Goal: Transaction & Acquisition: Book appointment/travel/reservation

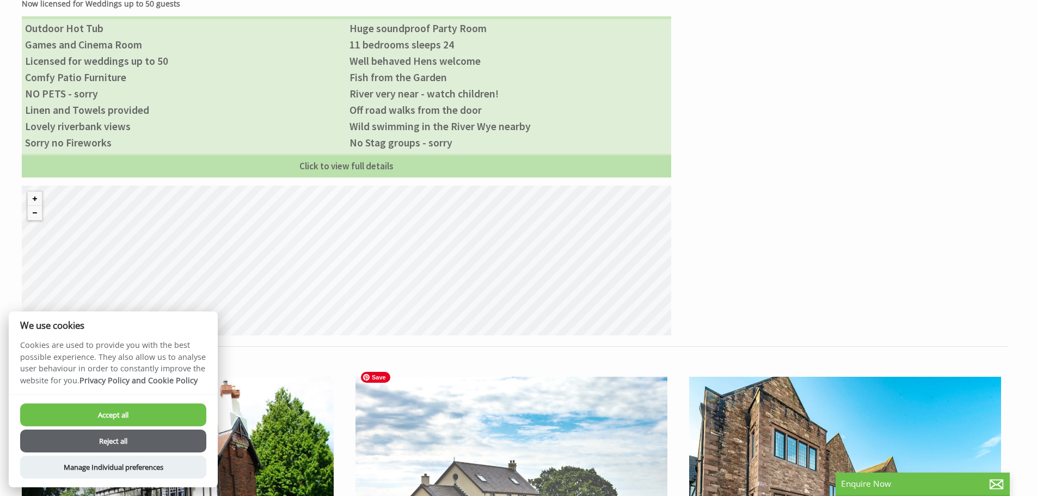
scroll to position [925, 0]
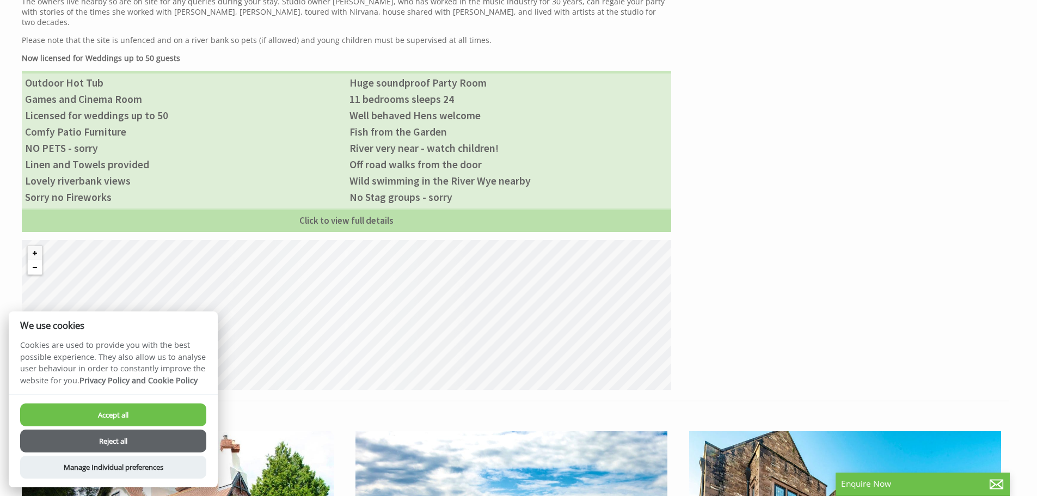
click at [38, 260] on button "Zoom out" at bounding box center [35, 267] width 14 height 14
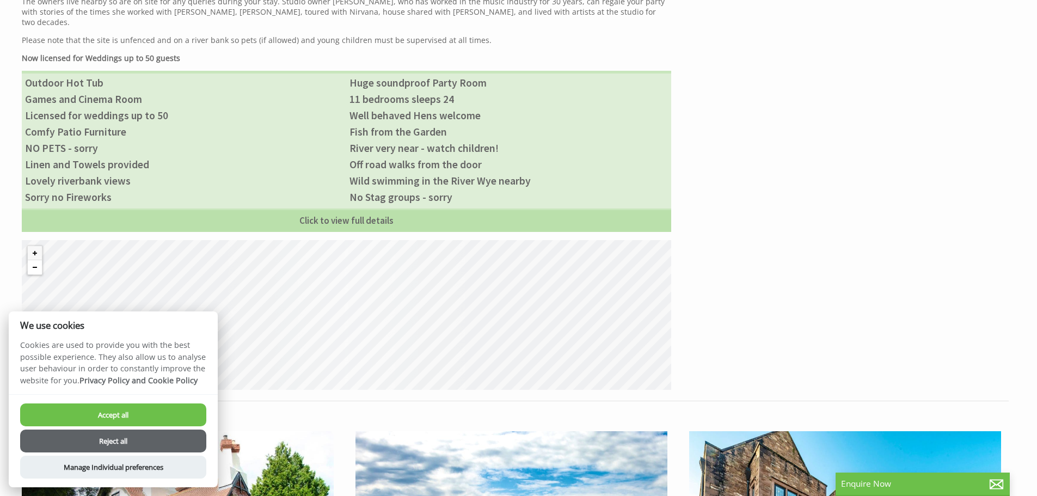
click at [38, 260] on button "Zoom out" at bounding box center [35, 267] width 14 height 14
click at [35, 246] on button "Zoom in" at bounding box center [35, 253] width 14 height 14
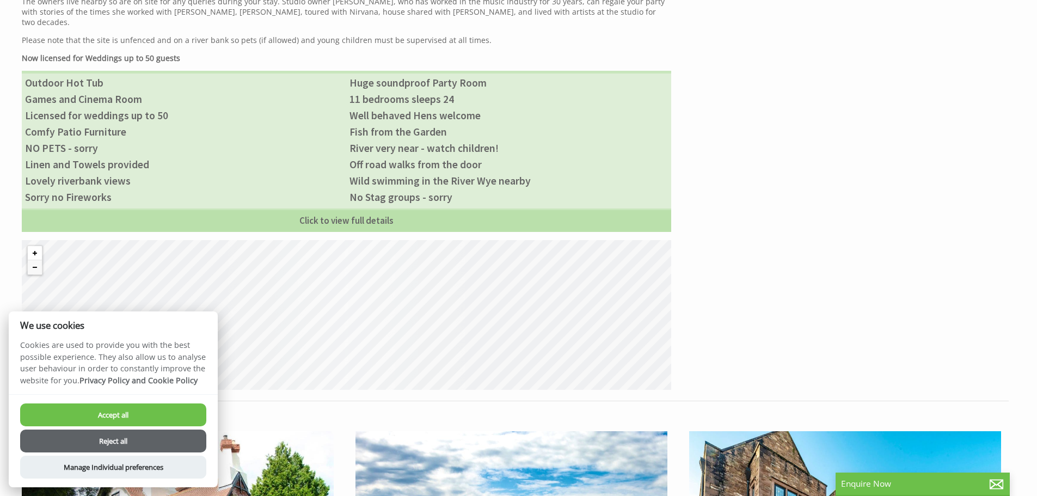
click at [35, 246] on button "Zoom in" at bounding box center [35, 253] width 14 height 14
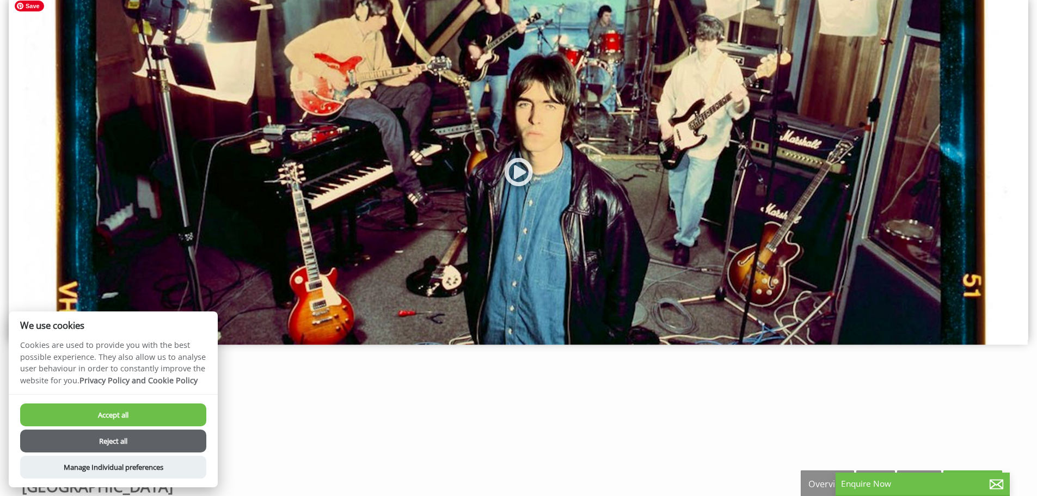
scroll to position [0, 0]
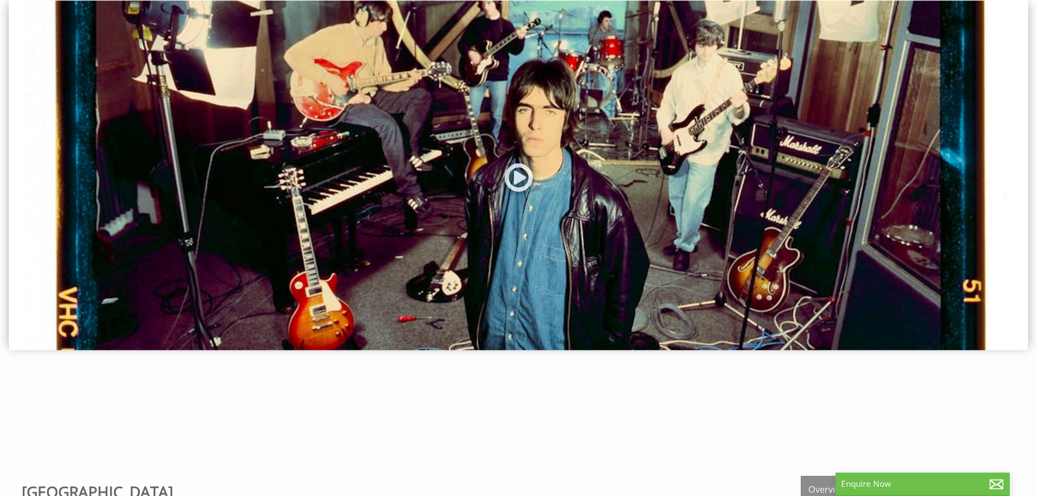
scroll to position [326, 0]
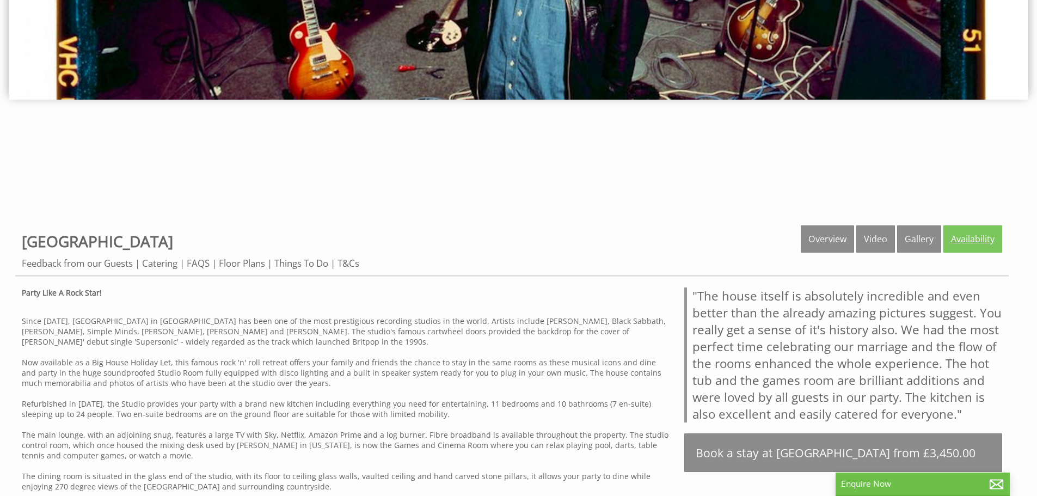
click at [963, 237] on link "Availability" at bounding box center [972, 238] width 59 height 27
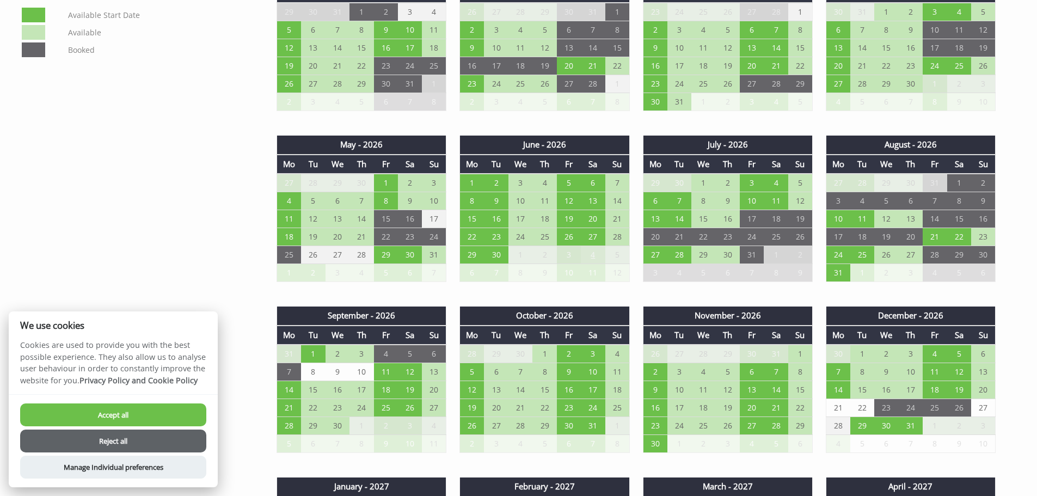
scroll to position [816, 0]
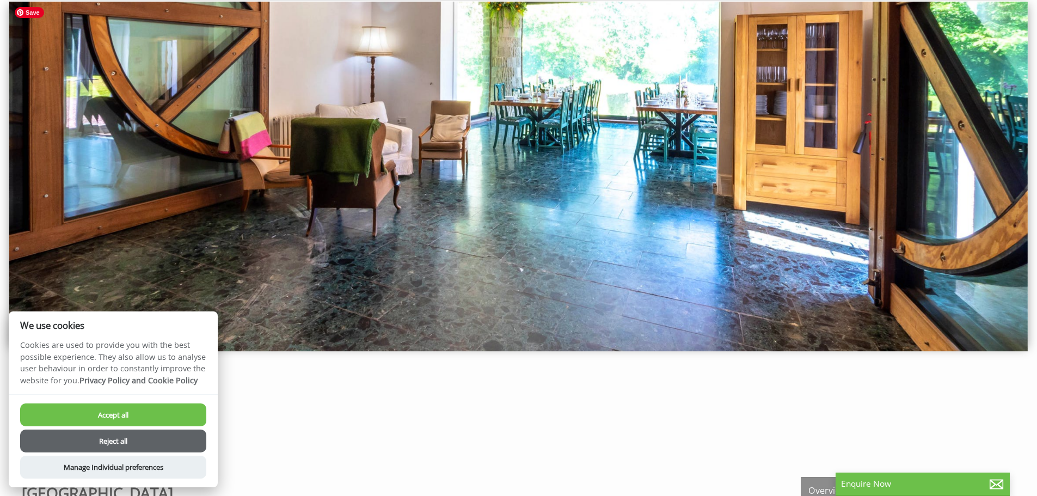
scroll to position [163, 0]
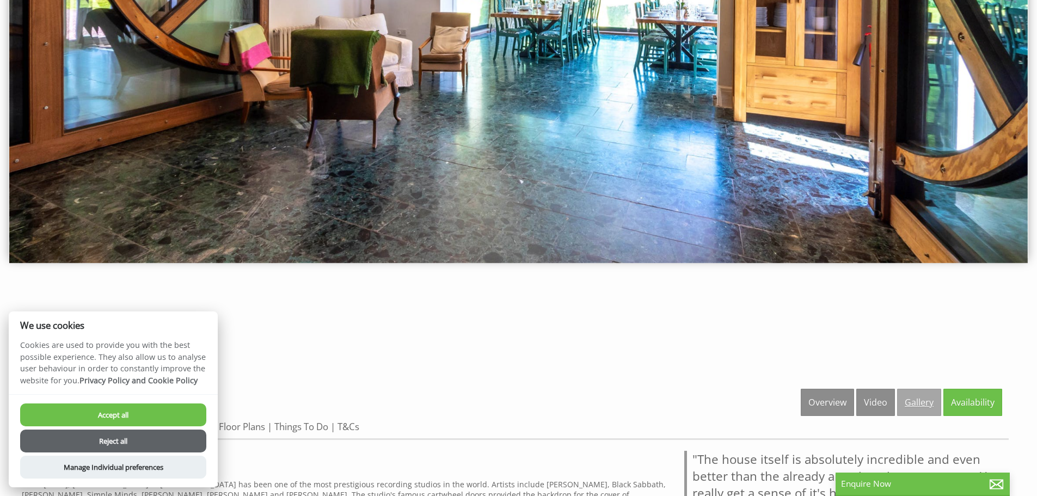
click at [917, 410] on link "Gallery" at bounding box center [919, 402] width 44 height 27
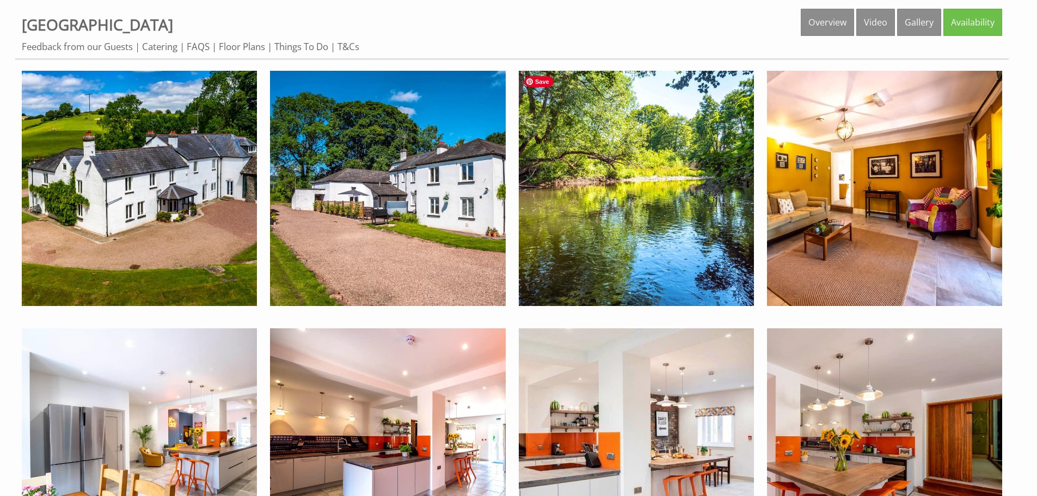
scroll to position [544, 0]
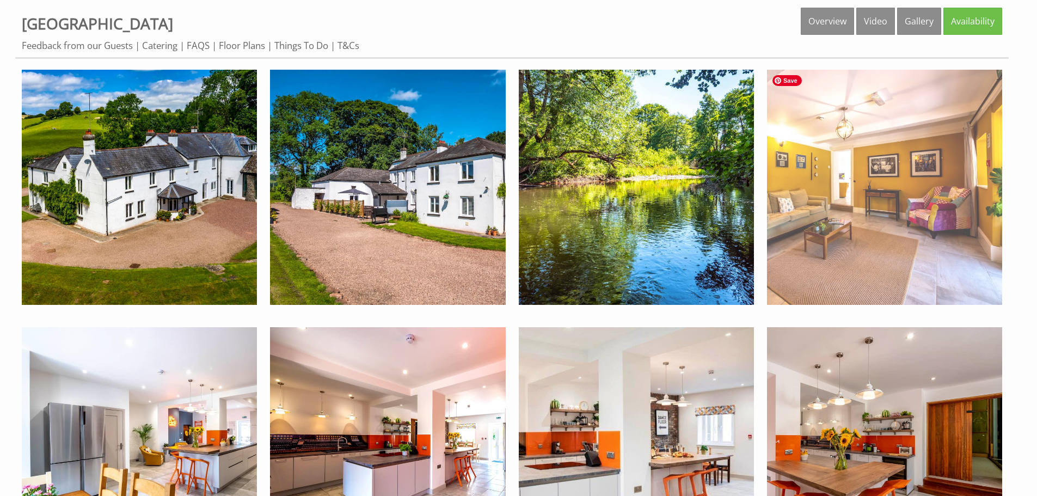
click at [848, 213] on img at bounding box center [884, 187] width 235 height 235
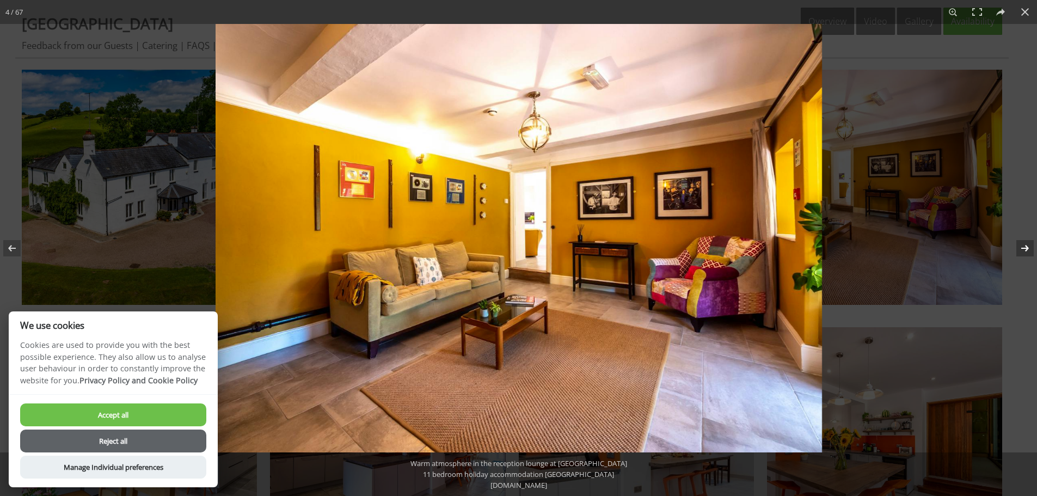
click at [1022, 247] on button at bounding box center [1018, 248] width 38 height 54
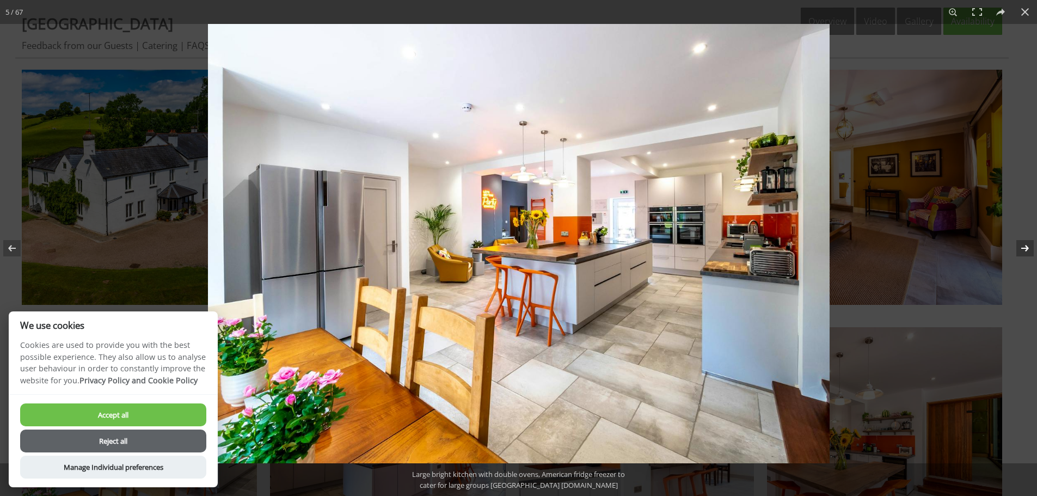
click at [1022, 247] on button at bounding box center [1018, 248] width 38 height 54
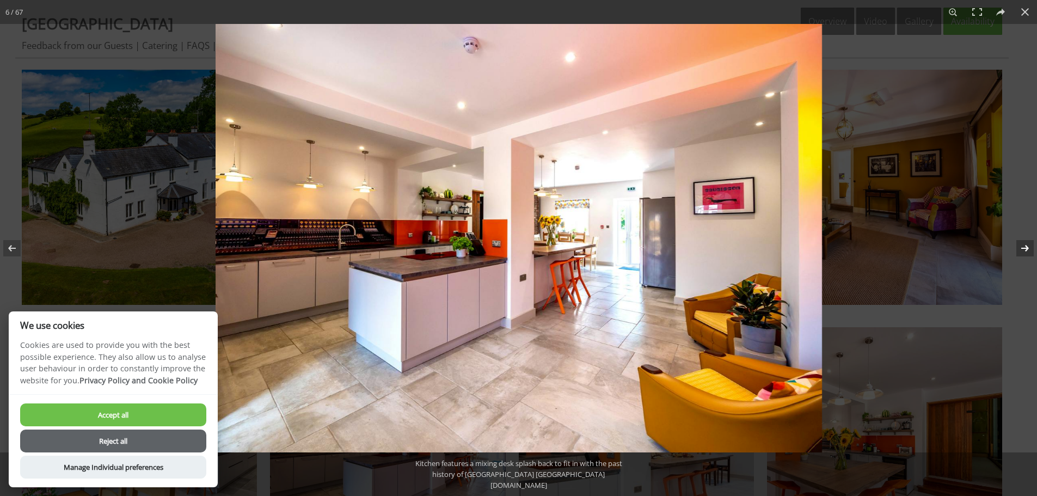
click at [1022, 247] on button at bounding box center [1018, 248] width 38 height 54
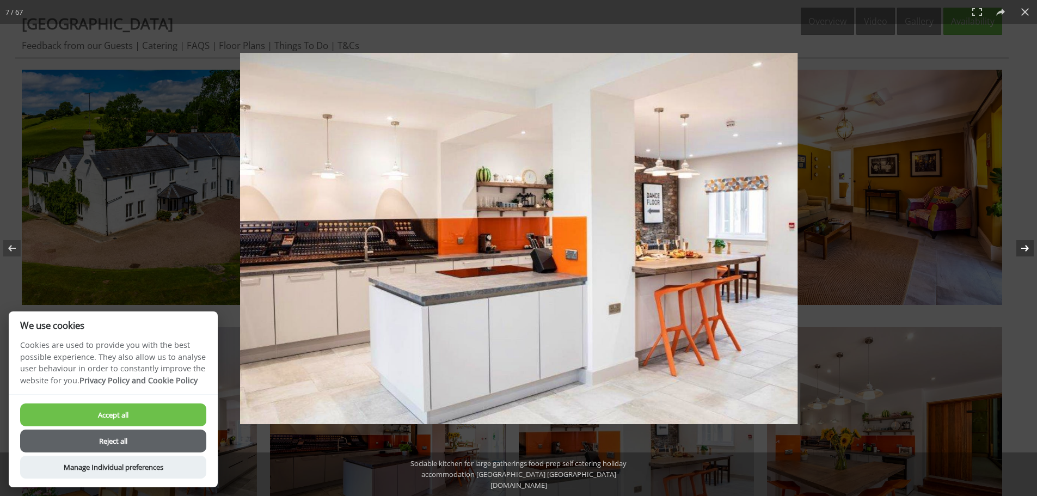
click at [1022, 247] on button at bounding box center [1018, 248] width 38 height 54
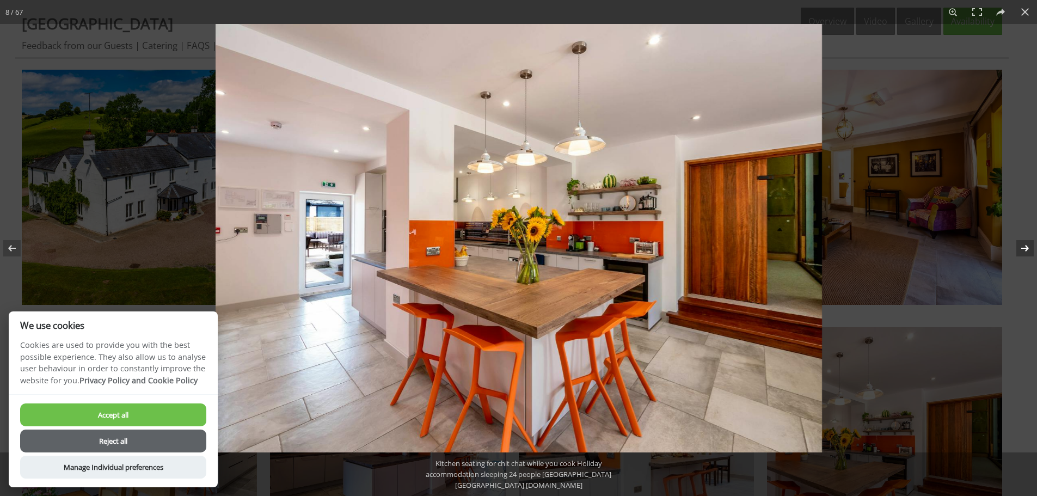
click at [1022, 247] on button at bounding box center [1018, 248] width 38 height 54
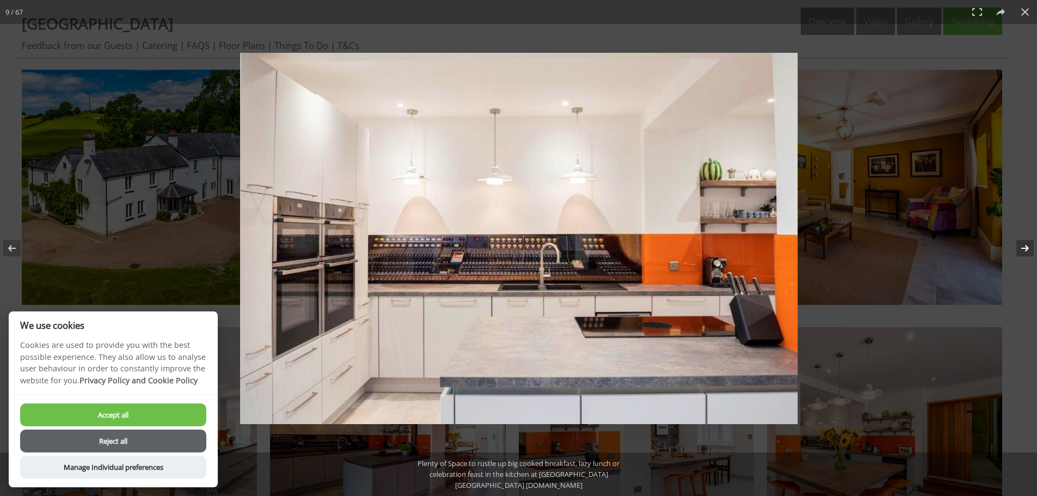
click at [1022, 247] on button at bounding box center [1018, 248] width 38 height 54
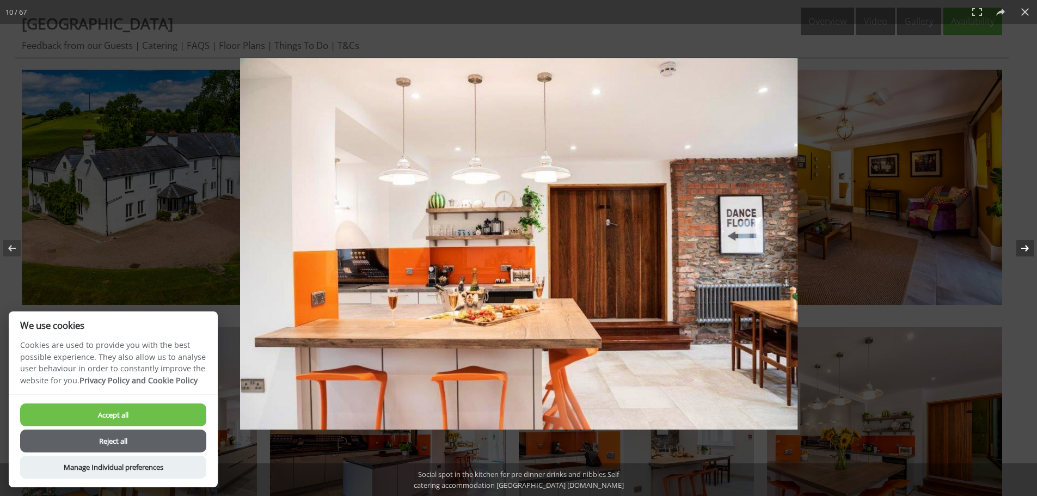
click at [1022, 247] on button at bounding box center [1018, 248] width 38 height 54
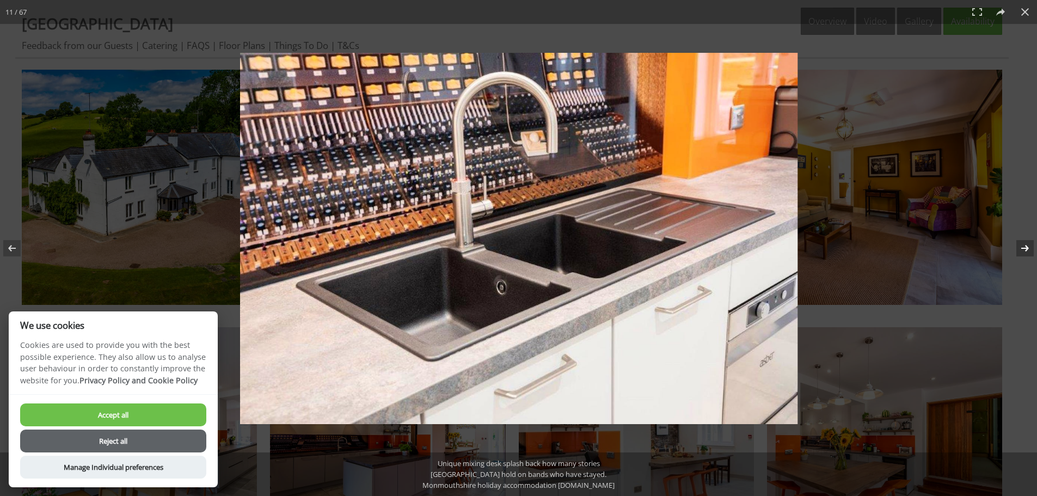
click at [1022, 247] on button at bounding box center [1018, 248] width 38 height 54
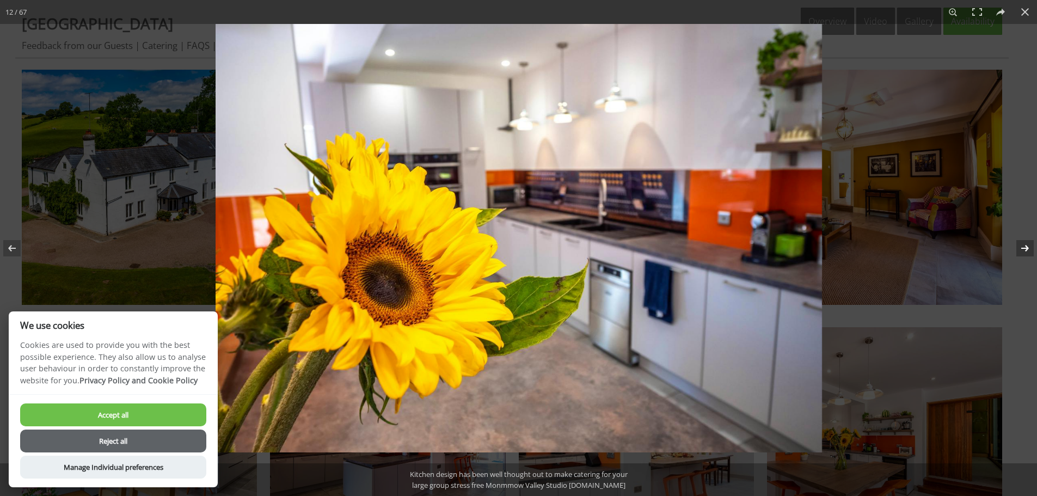
click at [1022, 247] on button at bounding box center [1018, 248] width 38 height 54
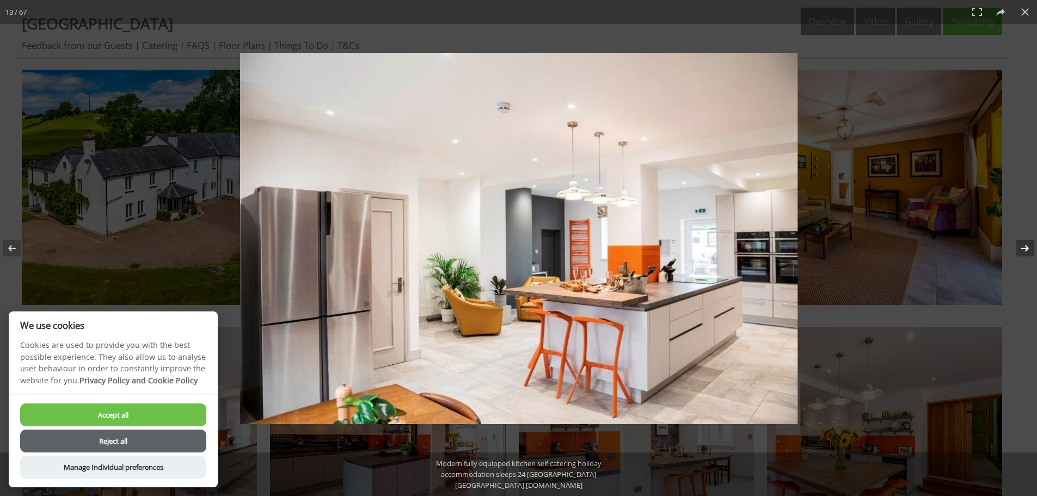
click at [1022, 247] on button at bounding box center [1018, 248] width 38 height 54
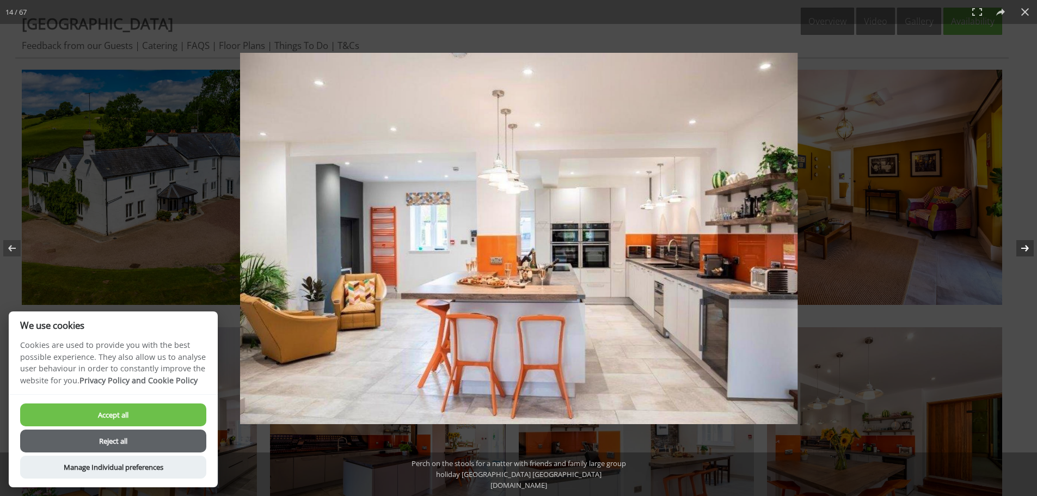
click at [1022, 247] on button at bounding box center [1018, 248] width 38 height 54
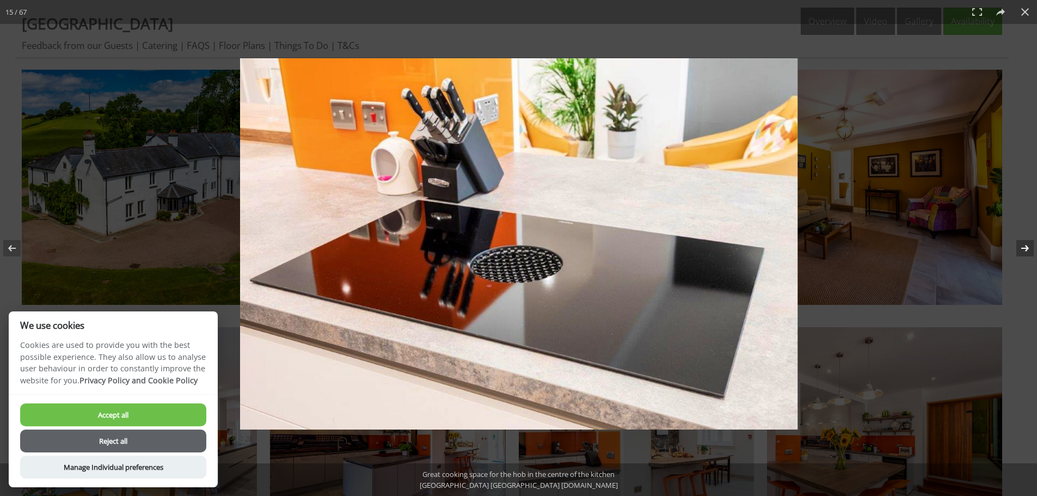
click at [1022, 247] on button at bounding box center [1018, 248] width 38 height 54
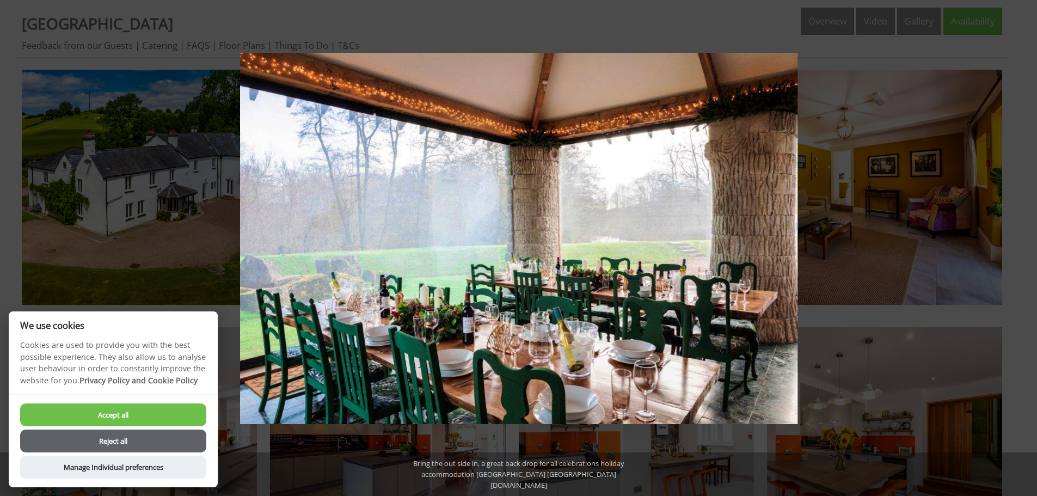
click at [1022, 247] on button at bounding box center [1018, 248] width 38 height 54
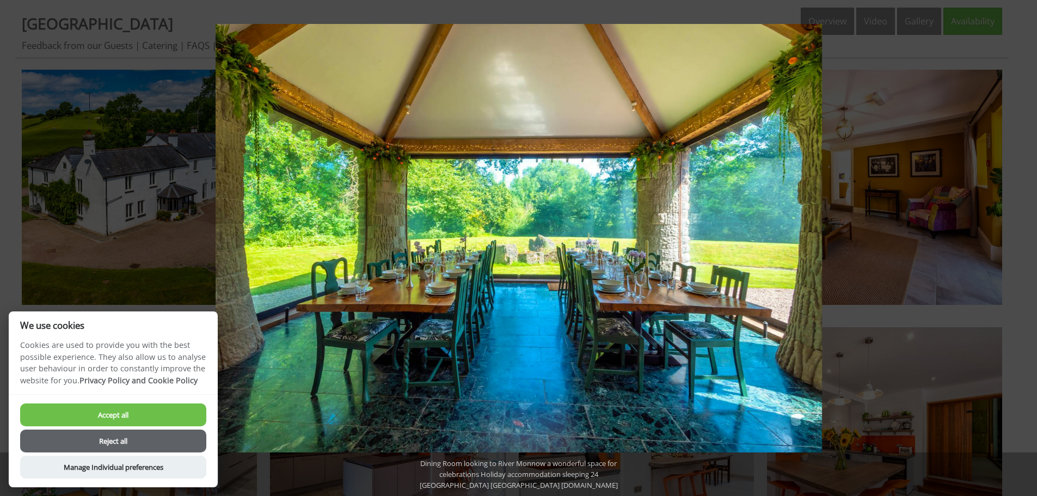
click at [1022, 247] on button at bounding box center [1018, 248] width 38 height 54
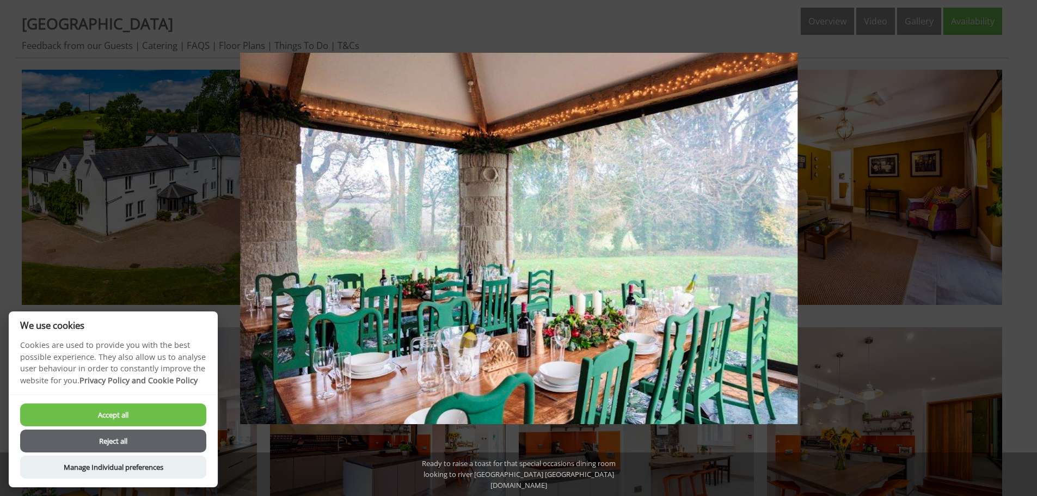
click at [1022, 247] on button at bounding box center [1018, 248] width 38 height 54
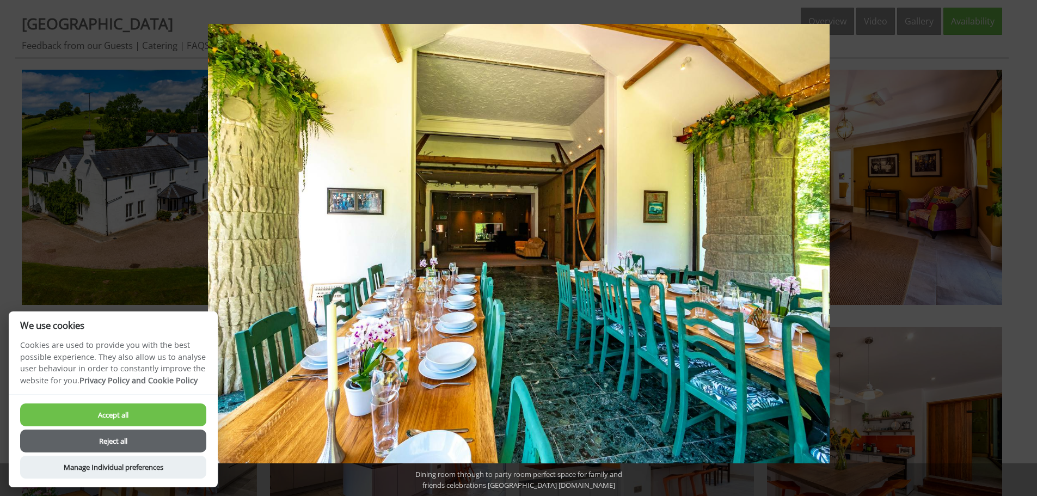
click at [1022, 247] on button at bounding box center [1018, 248] width 38 height 54
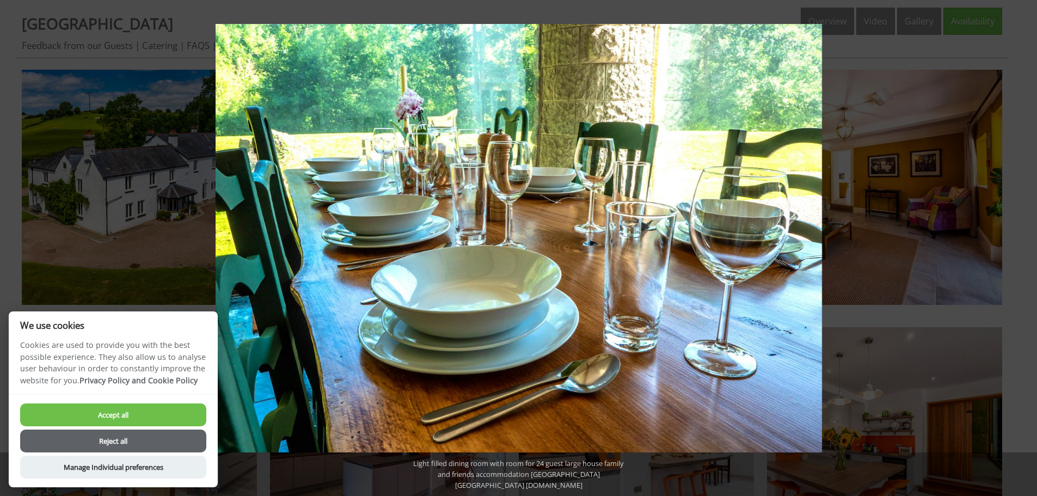
click at [1022, 247] on button at bounding box center [1018, 248] width 38 height 54
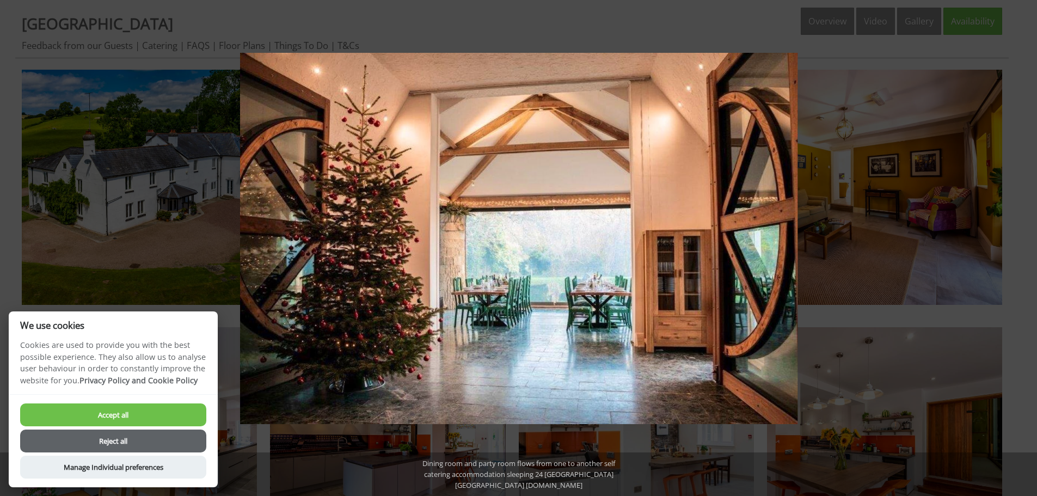
click at [1022, 247] on button at bounding box center [1018, 248] width 38 height 54
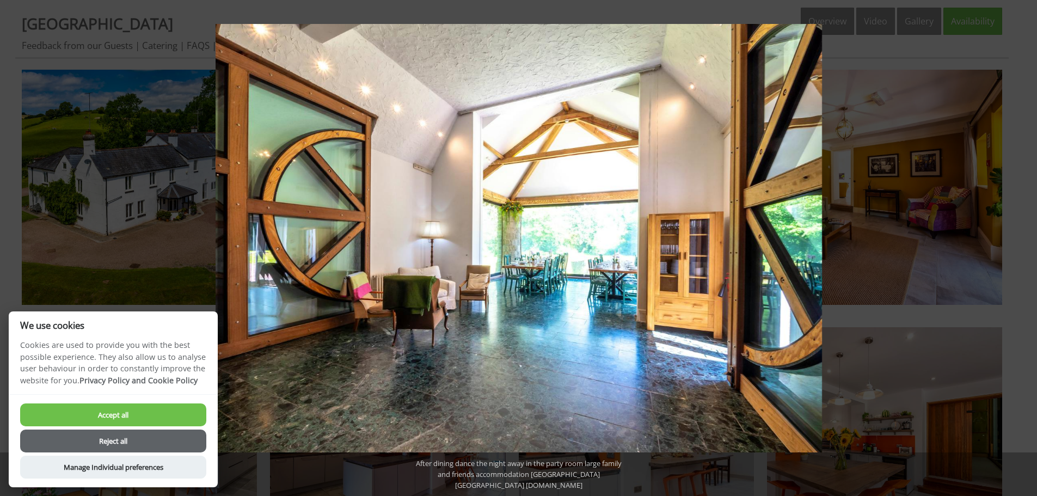
click at [1022, 247] on button at bounding box center [1018, 248] width 38 height 54
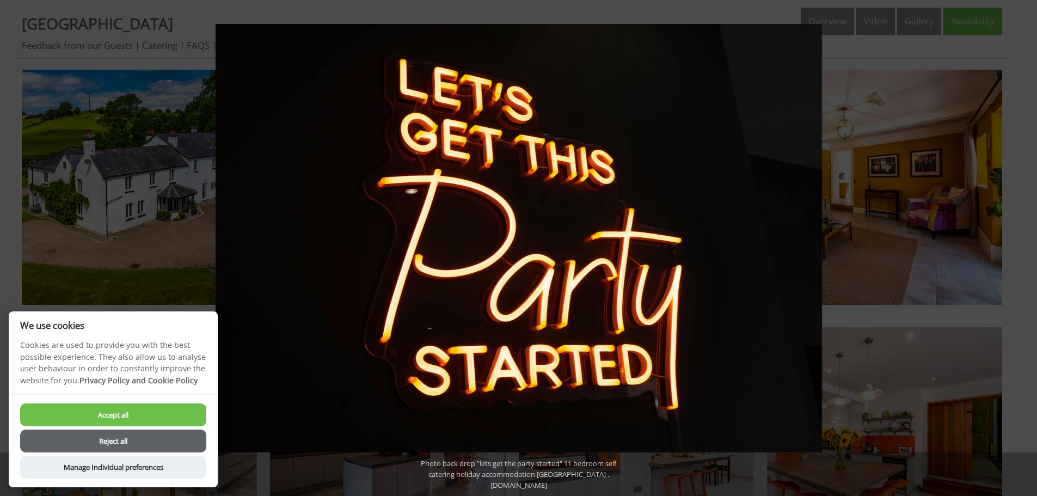
click at [1022, 247] on button at bounding box center [1018, 248] width 38 height 54
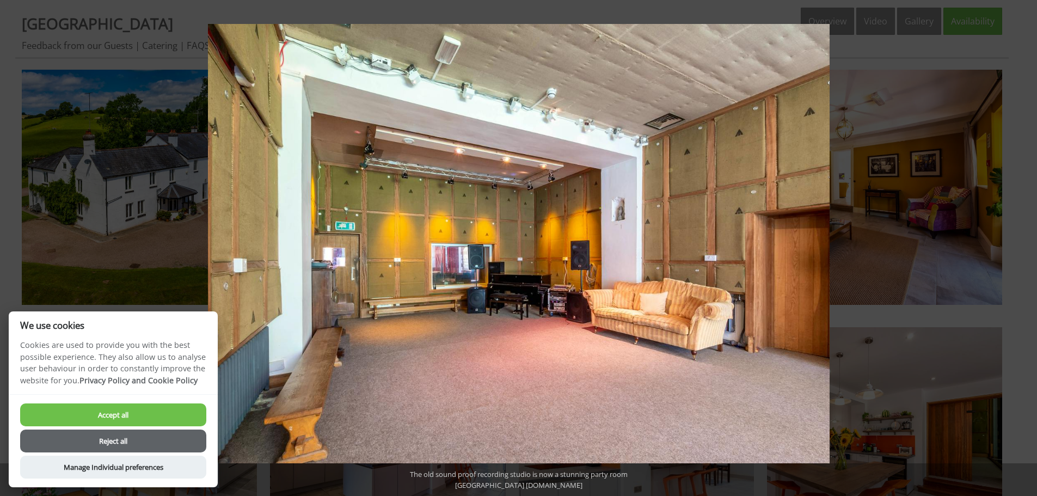
click at [1022, 245] on button at bounding box center [1018, 248] width 38 height 54
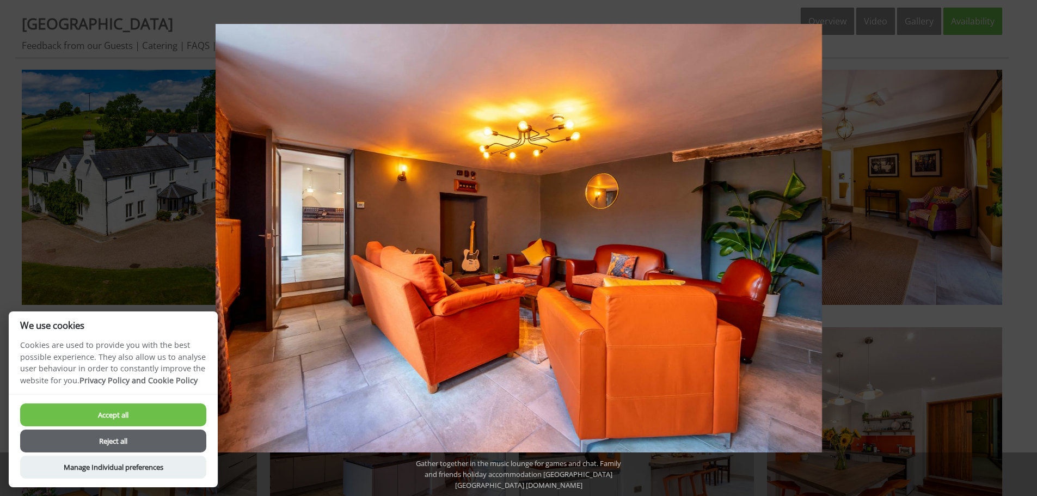
click at [1022, 245] on button at bounding box center [1018, 248] width 38 height 54
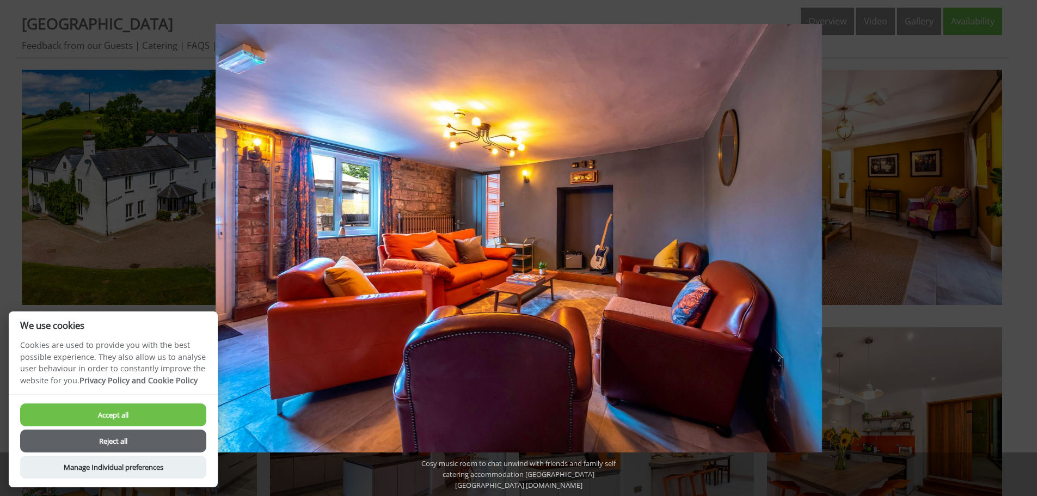
click at [1022, 245] on button at bounding box center [1018, 248] width 38 height 54
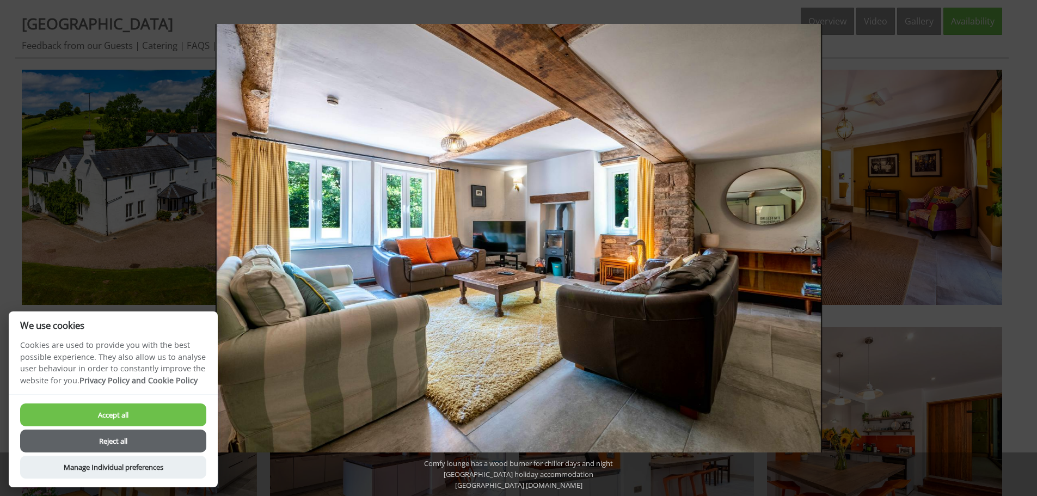
click at [1022, 245] on button at bounding box center [1018, 248] width 38 height 54
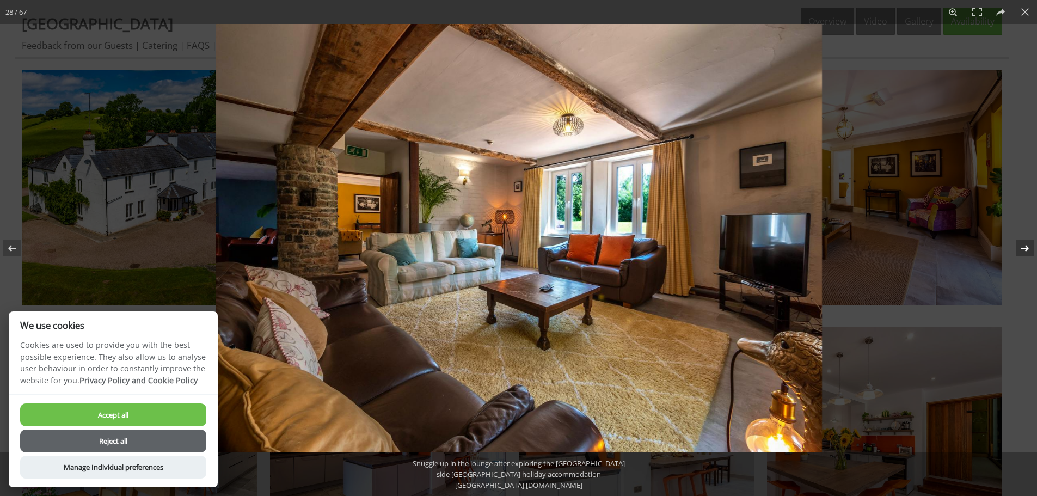
click at [1023, 245] on button at bounding box center [1018, 248] width 38 height 54
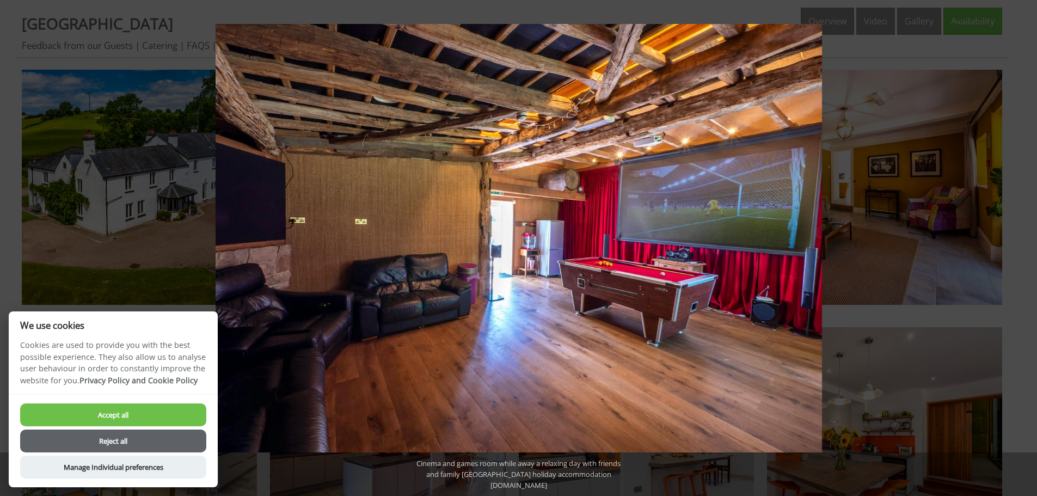
click at [1023, 245] on button at bounding box center [1018, 248] width 38 height 54
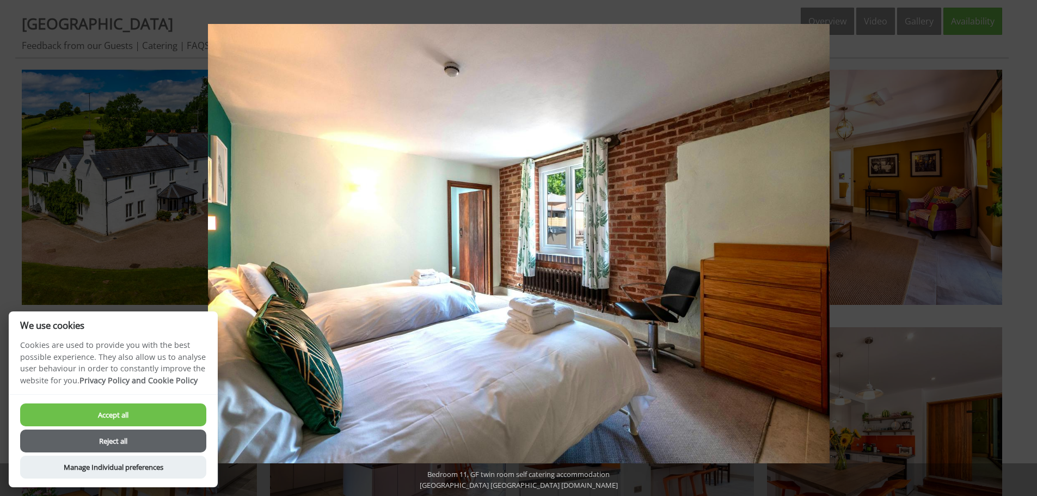
click at [1023, 245] on button at bounding box center [1018, 248] width 38 height 54
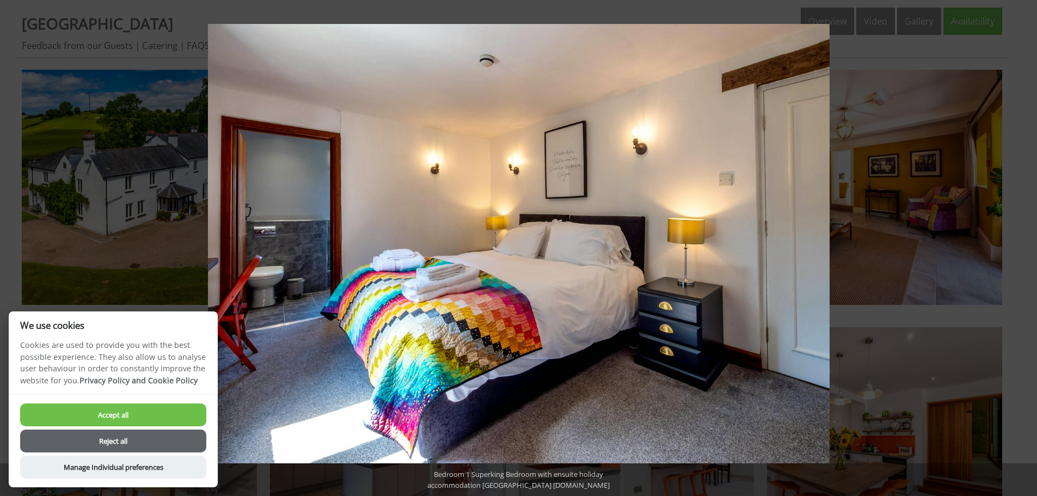
click at [1023, 245] on button at bounding box center [1018, 248] width 38 height 54
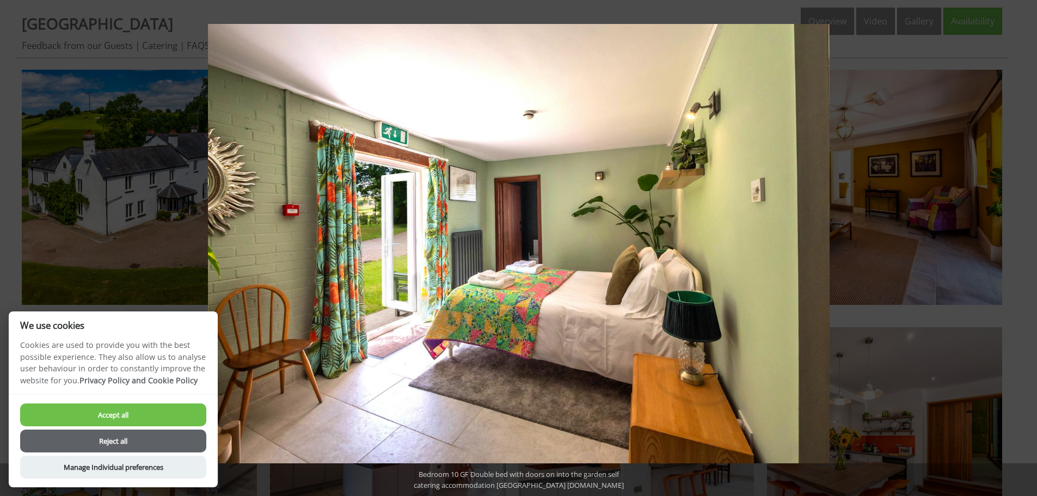
click at [1023, 245] on button at bounding box center [1018, 248] width 38 height 54
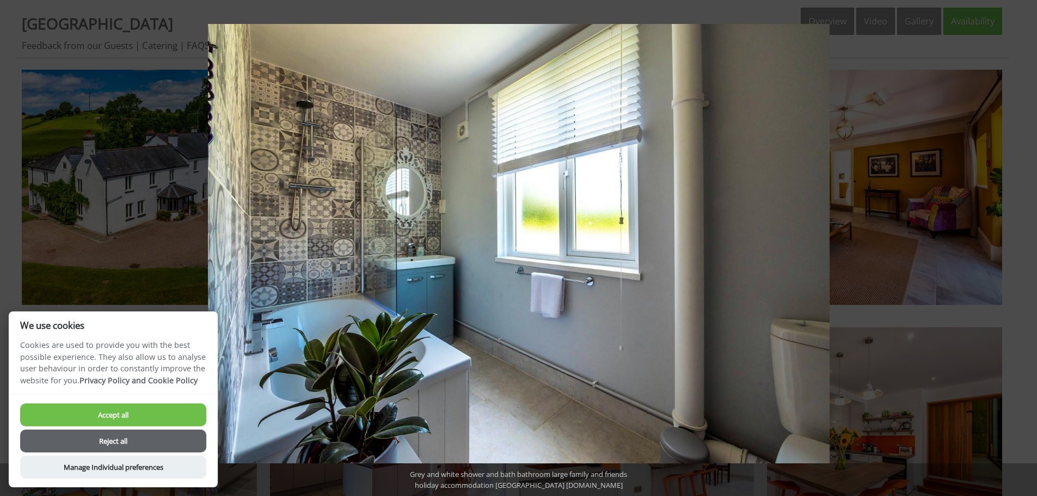
click at [1023, 245] on button at bounding box center [1018, 248] width 38 height 54
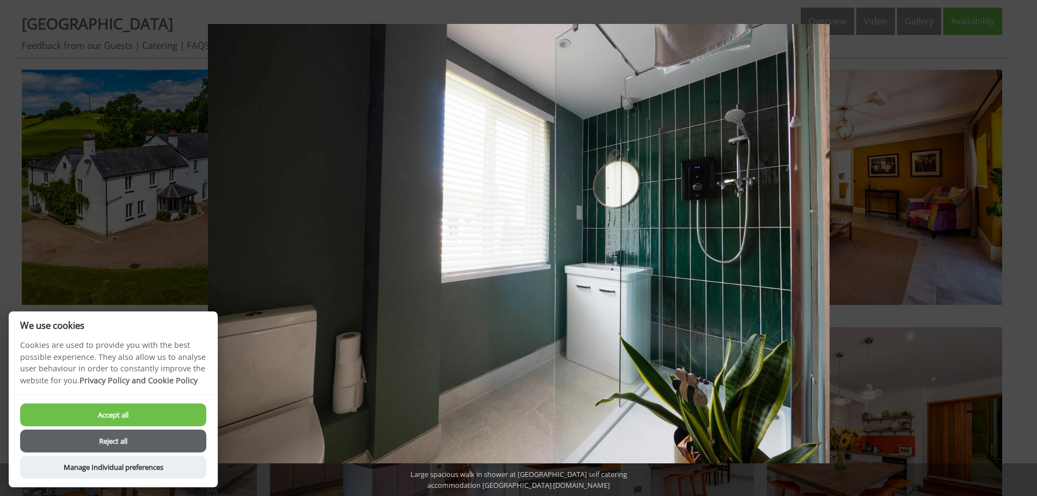
click at [1023, 245] on button at bounding box center [1018, 248] width 38 height 54
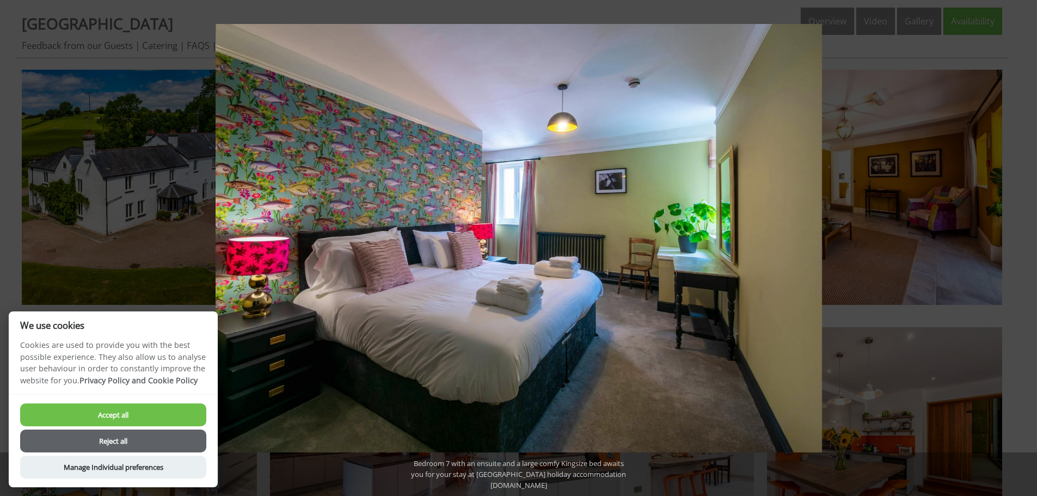
click at [1023, 245] on button at bounding box center [1018, 248] width 38 height 54
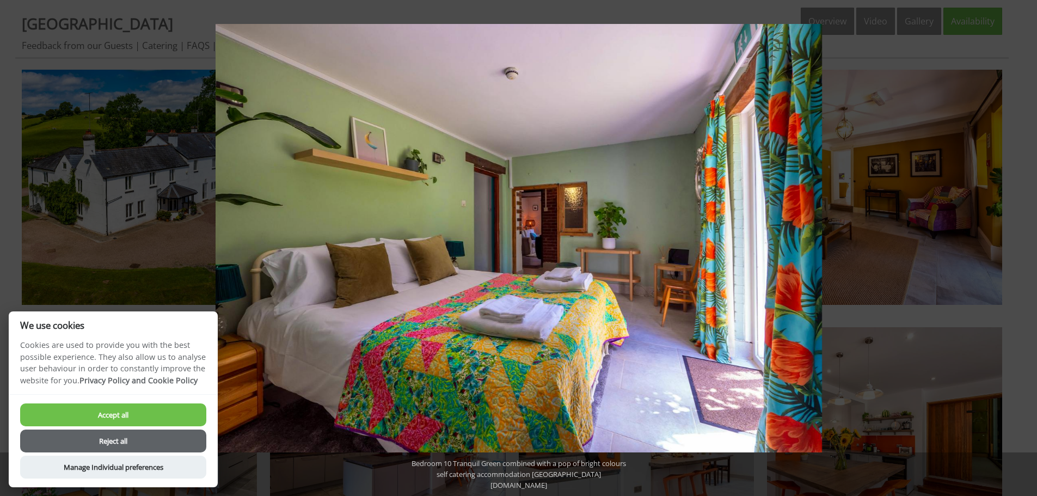
click at [1023, 245] on button at bounding box center [1018, 248] width 38 height 54
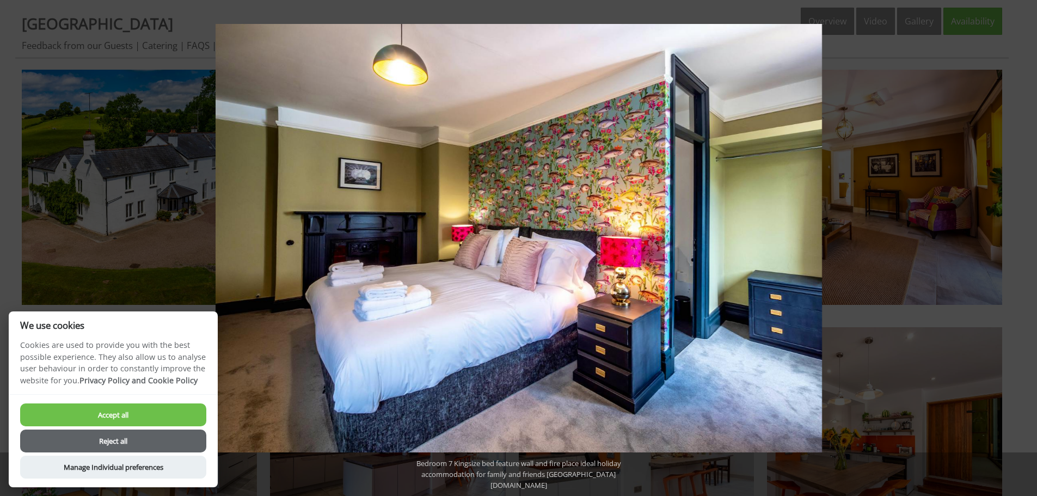
click at [1023, 245] on button at bounding box center [1018, 248] width 38 height 54
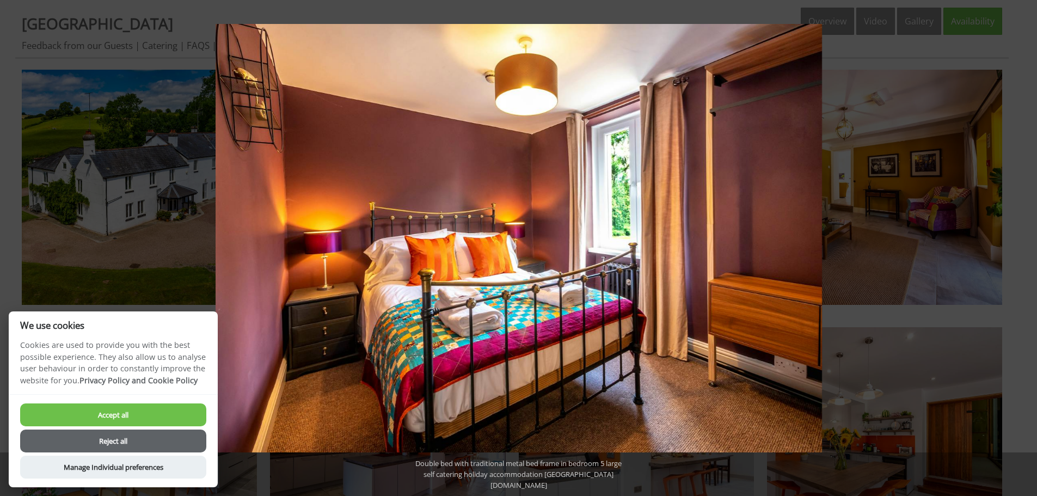
click at [1023, 245] on button at bounding box center [1018, 248] width 38 height 54
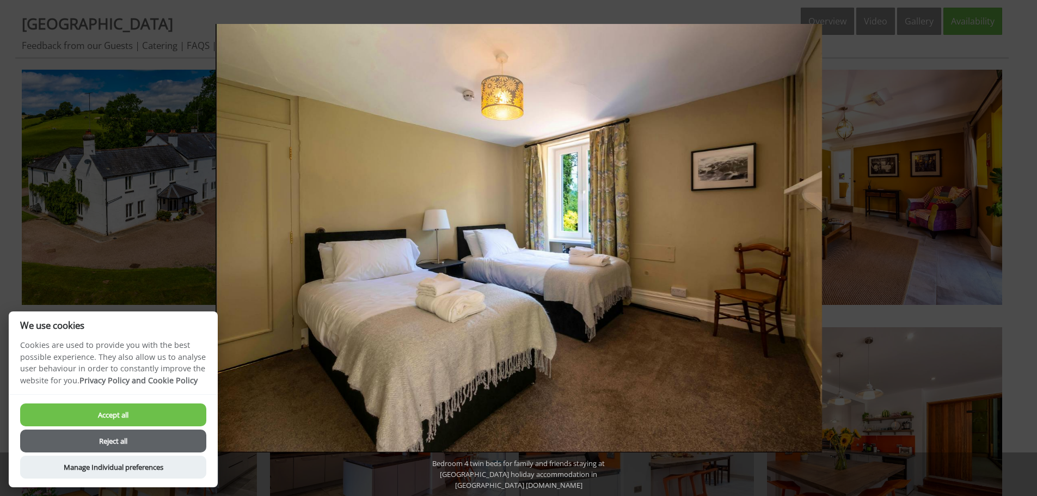
click at [1023, 245] on button at bounding box center [1018, 248] width 38 height 54
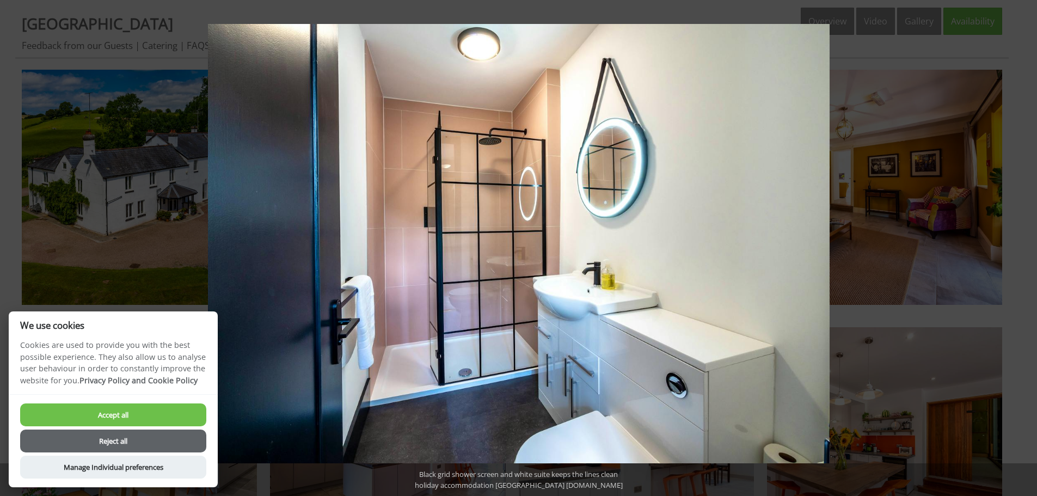
click at [1023, 245] on button at bounding box center [1018, 248] width 38 height 54
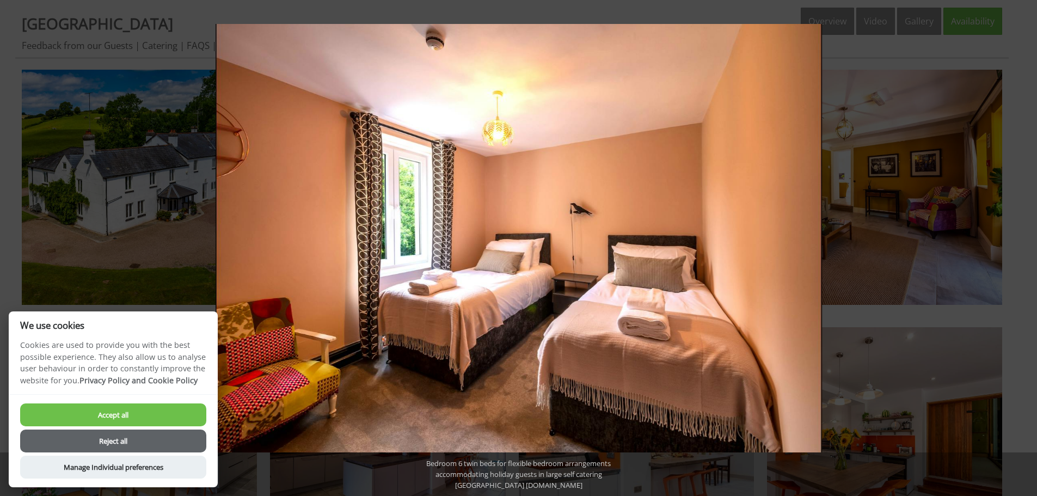
click at [1023, 245] on button at bounding box center [1018, 248] width 38 height 54
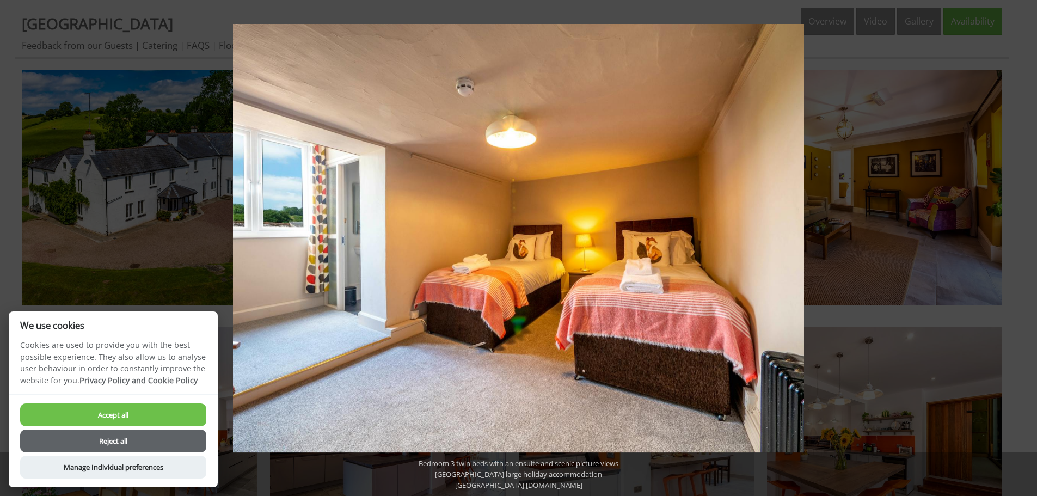
click at [1023, 245] on button at bounding box center [1018, 248] width 38 height 54
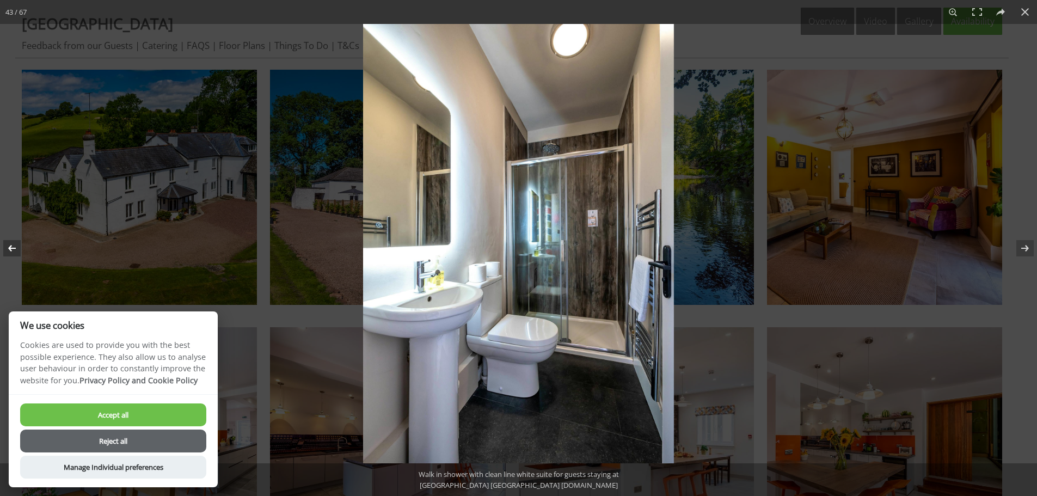
click at [11, 249] on button at bounding box center [19, 248] width 38 height 54
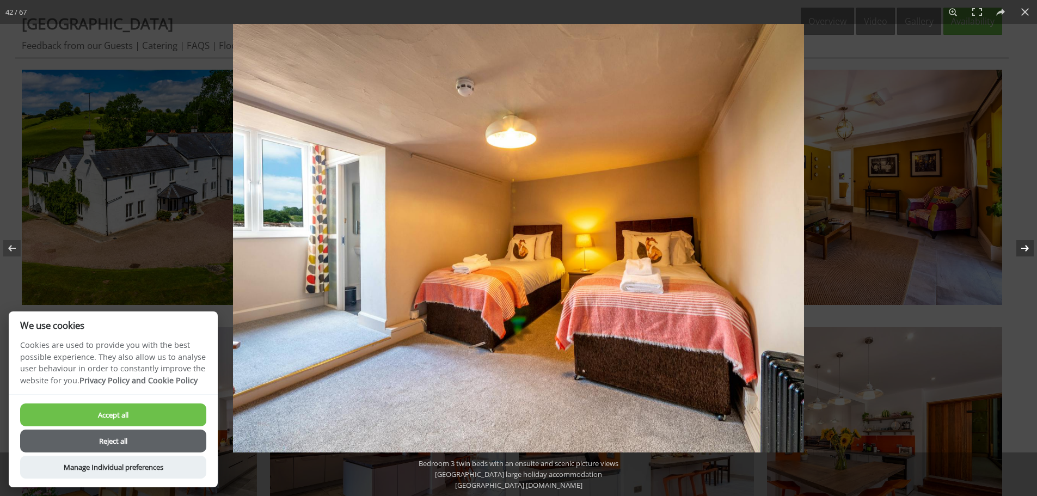
click at [1016, 245] on button at bounding box center [1018, 248] width 38 height 54
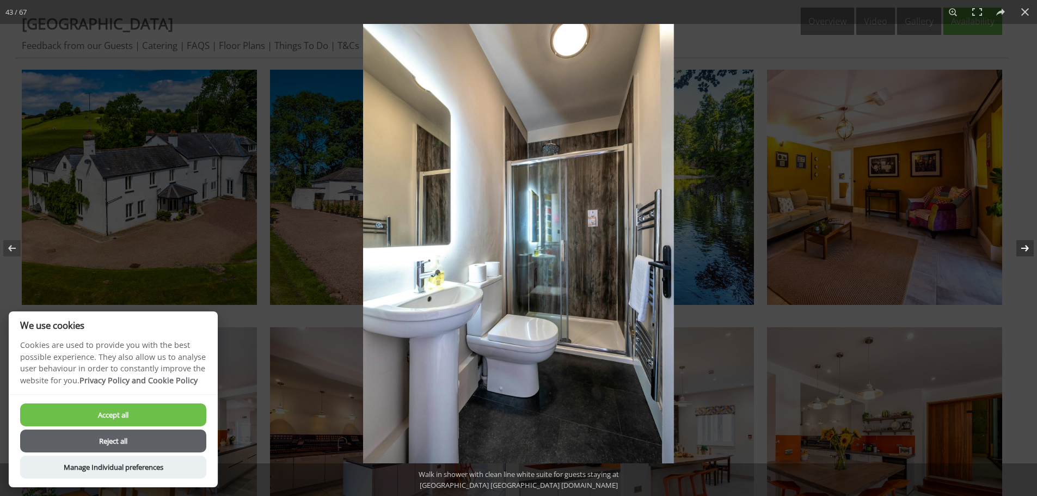
click at [1015, 242] on button at bounding box center [1018, 248] width 38 height 54
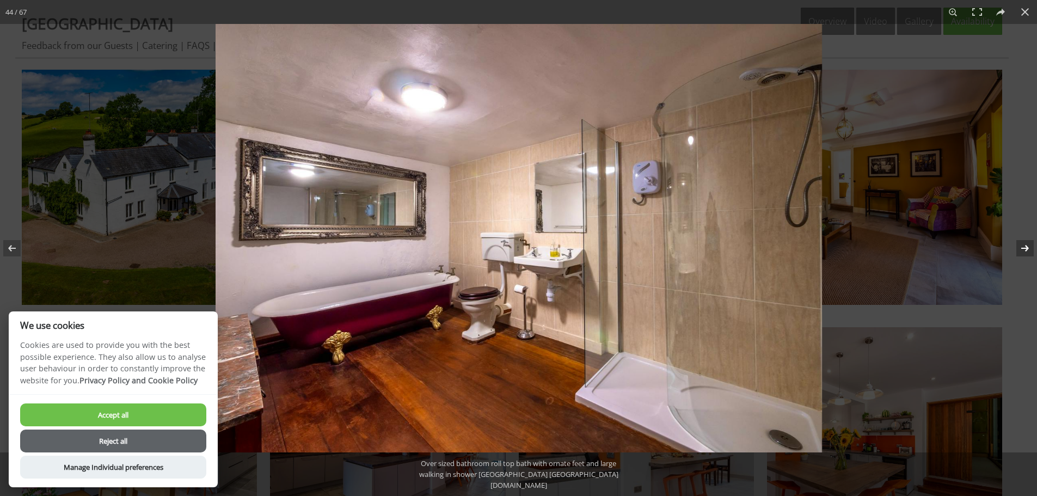
click at [1015, 242] on button at bounding box center [1018, 248] width 38 height 54
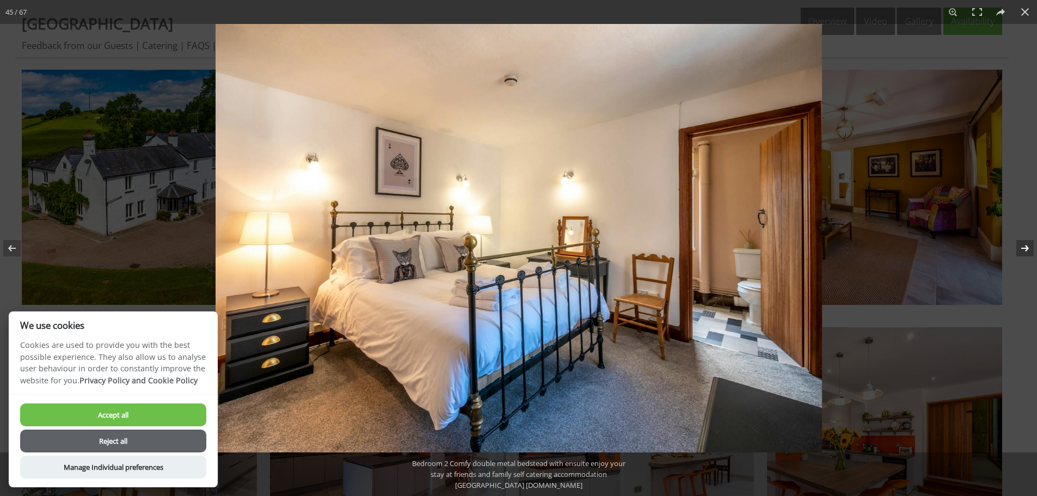
click at [1015, 242] on button at bounding box center [1018, 248] width 38 height 54
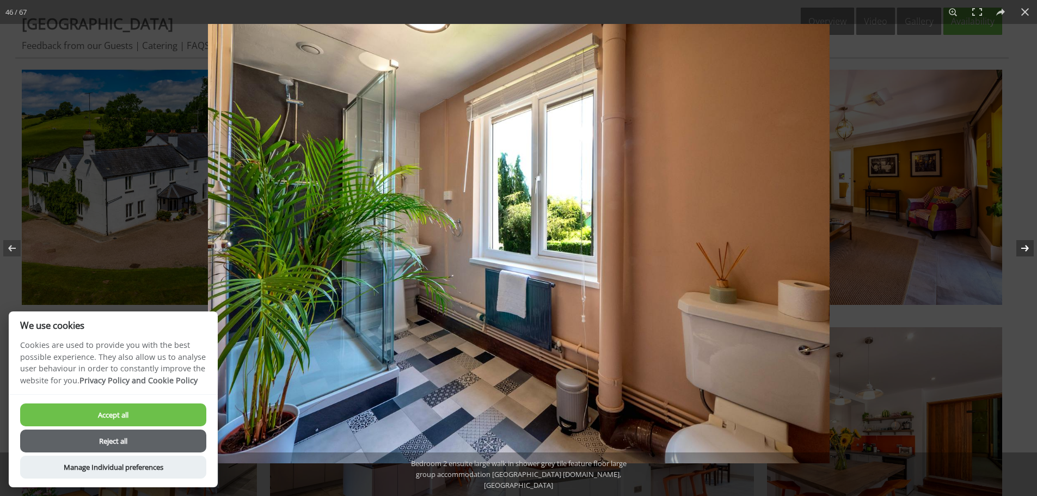
click at [1015, 242] on button at bounding box center [1018, 248] width 38 height 54
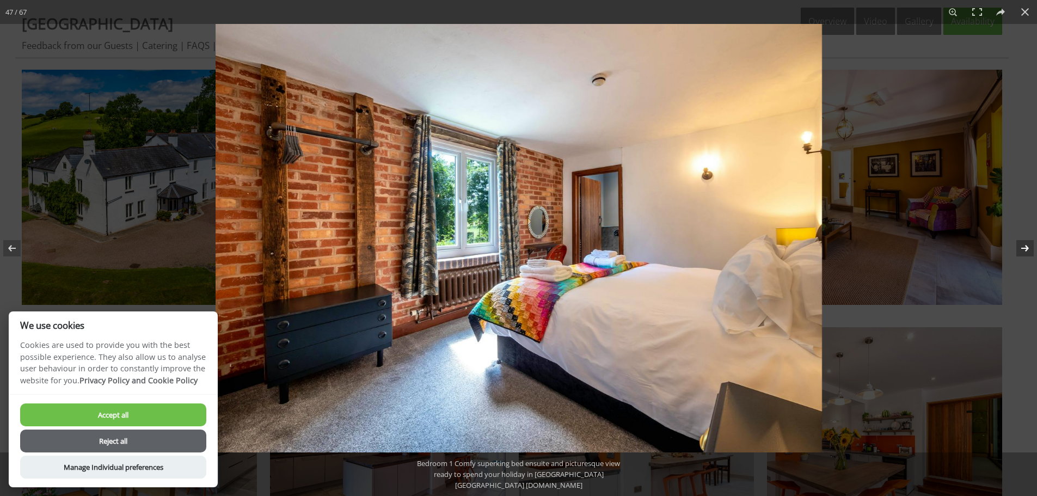
click at [1015, 242] on button at bounding box center [1018, 248] width 38 height 54
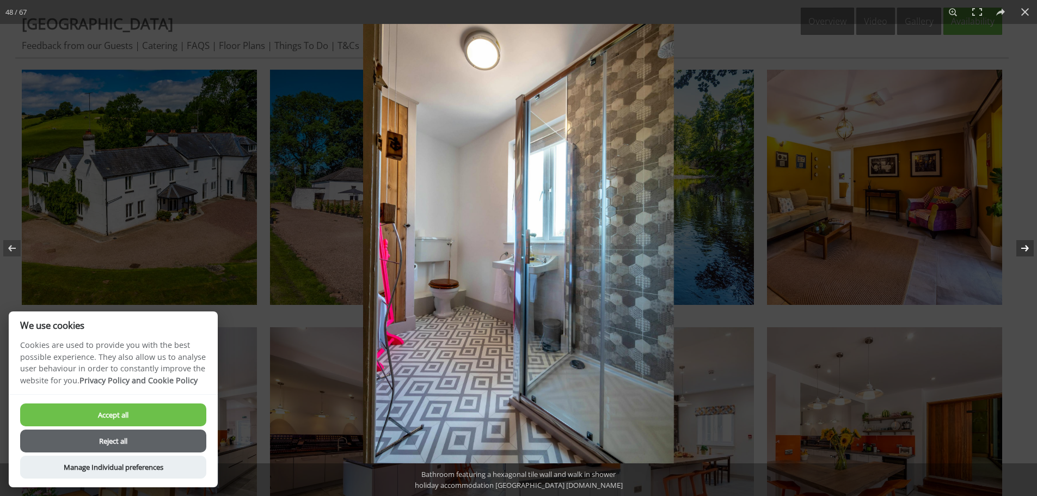
click at [1015, 242] on button at bounding box center [1018, 248] width 38 height 54
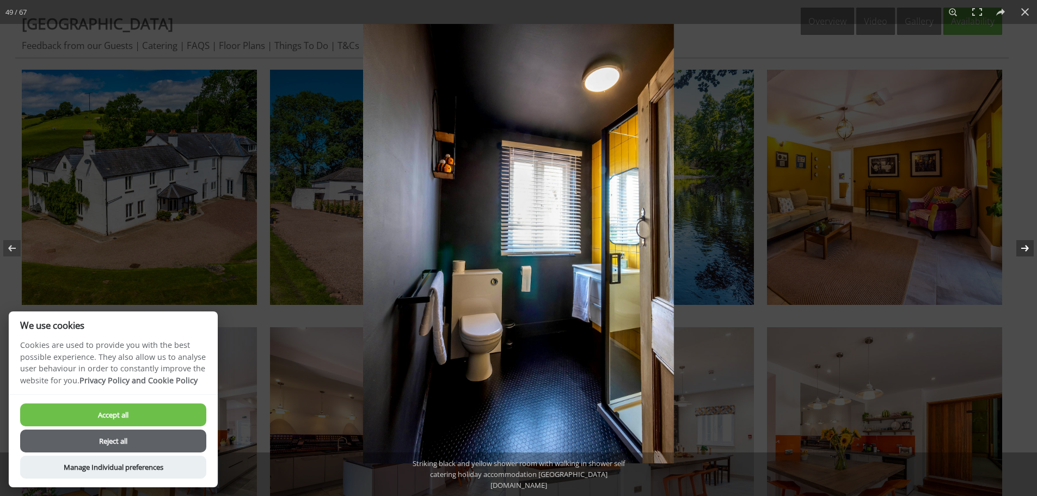
click at [1015, 242] on button at bounding box center [1018, 248] width 38 height 54
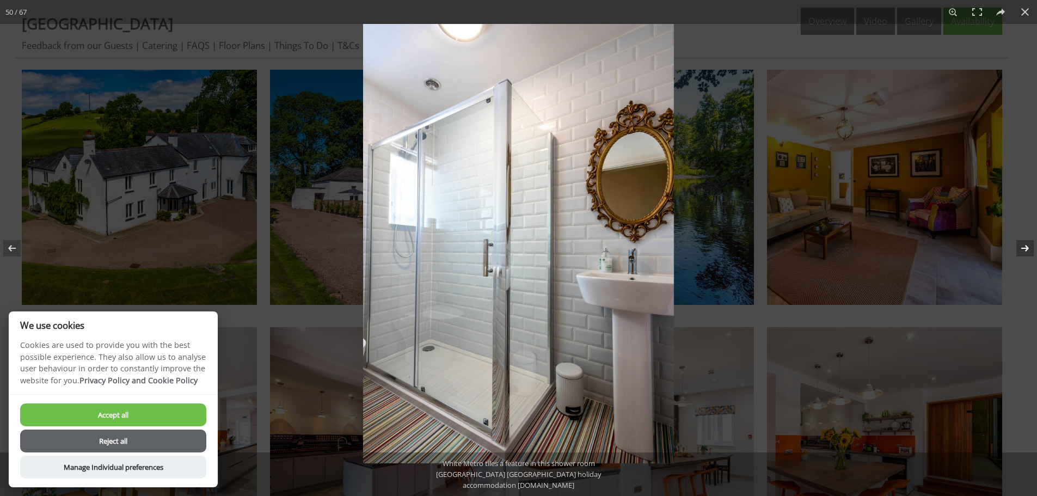
click at [1015, 242] on button at bounding box center [1018, 248] width 38 height 54
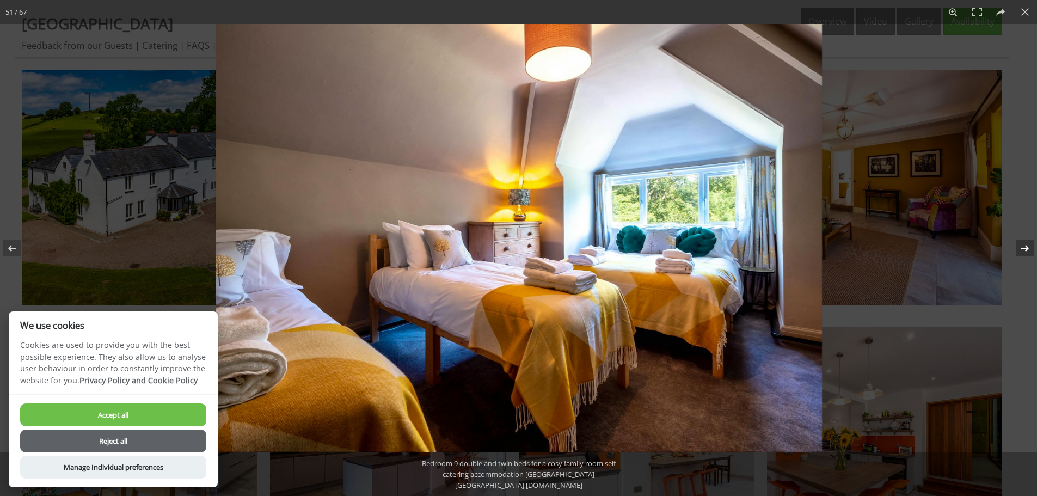
click at [1015, 242] on button at bounding box center [1018, 248] width 38 height 54
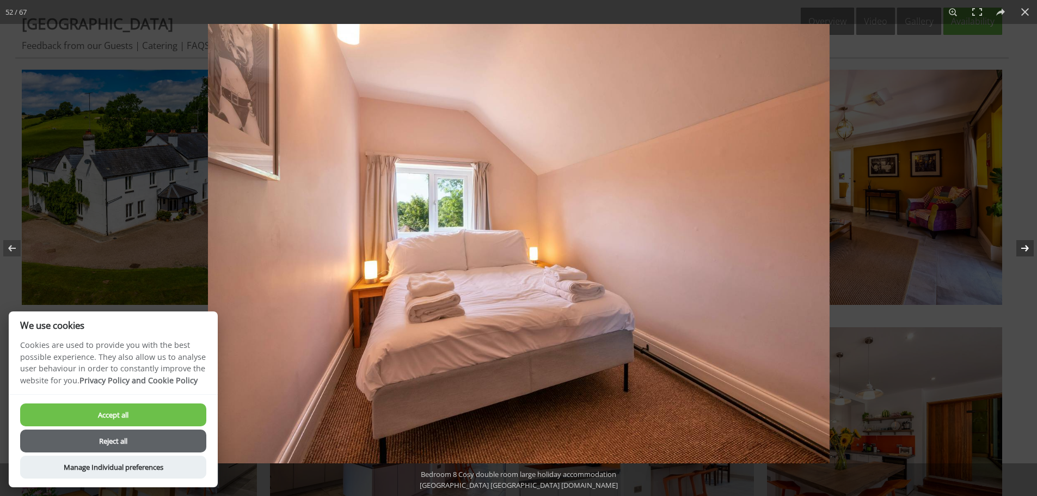
click at [1015, 242] on button at bounding box center [1018, 248] width 38 height 54
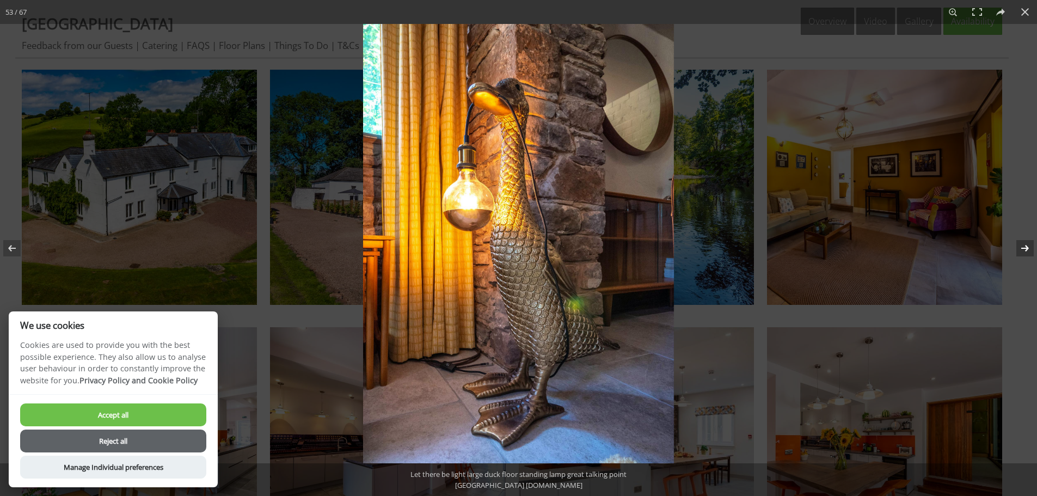
click at [1019, 245] on button at bounding box center [1018, 248] width 38 height 54
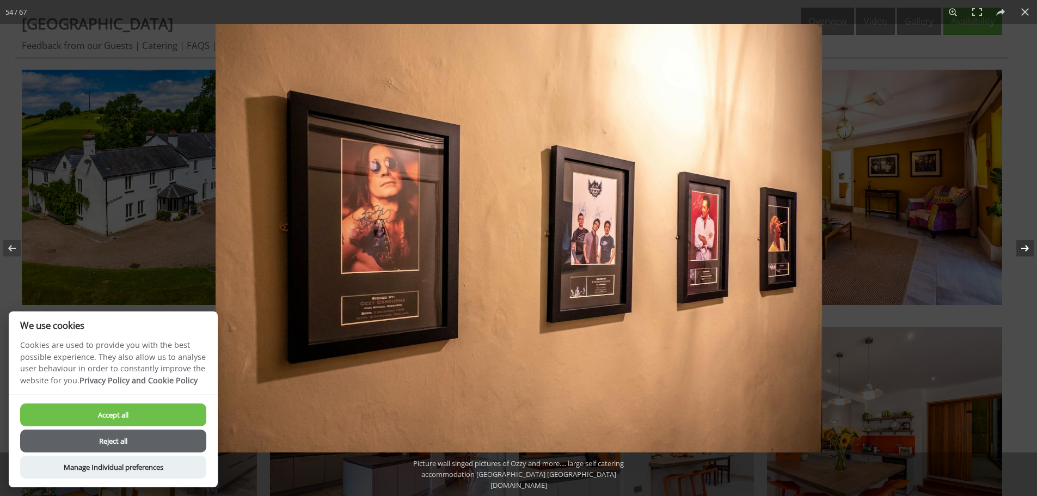
click at [1021, 244] on button at bounding box center [1018, 248] width 38 height 54
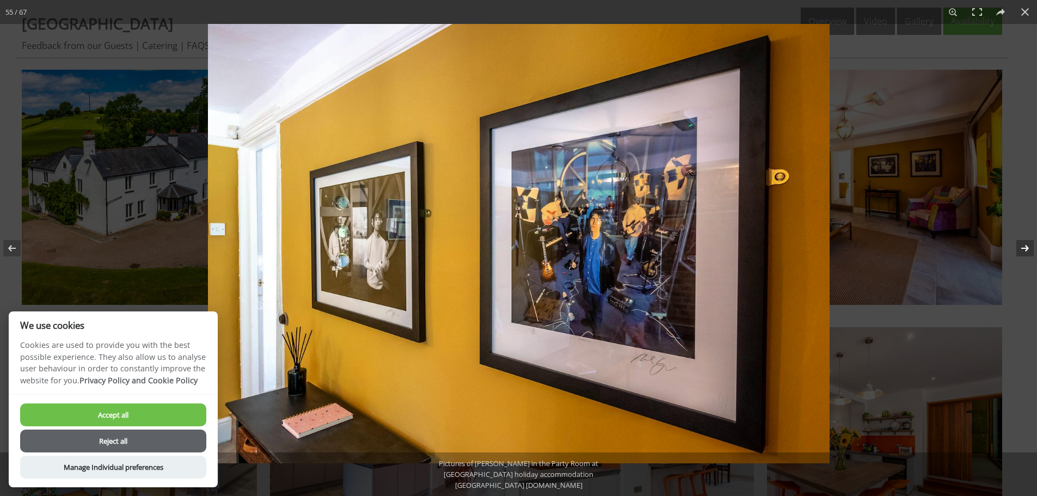
click at [1021, 244] on button at bounding box center [1018, 248] width 38 height 54
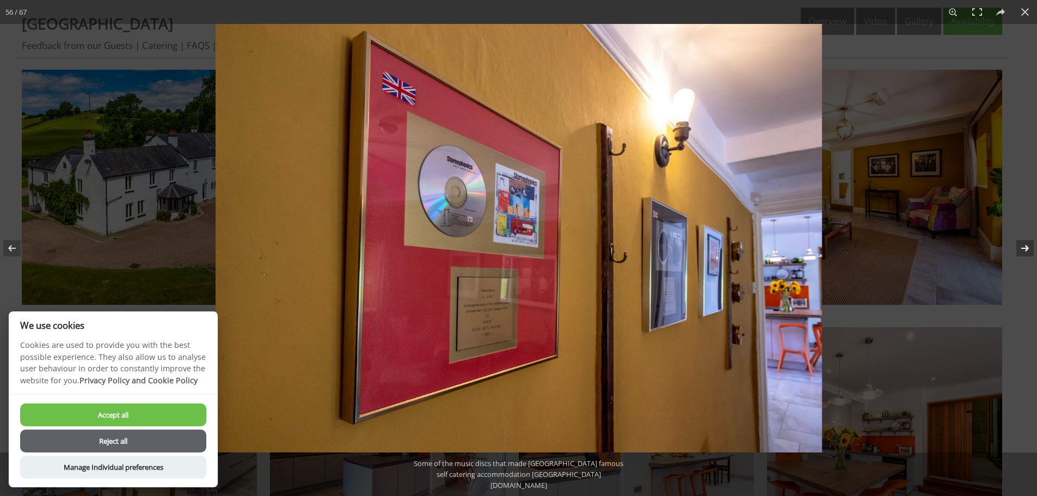
click at [1021, 244] on button at bounding box center [1018, 248] width 38 height 54
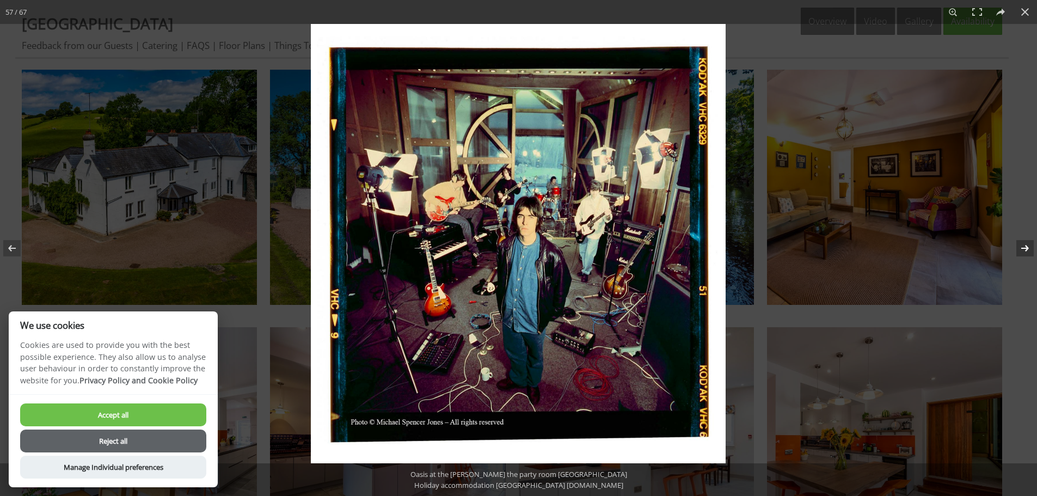
click at [1021, 244] on button at bounding box center [1018, 248] width 38 height 54
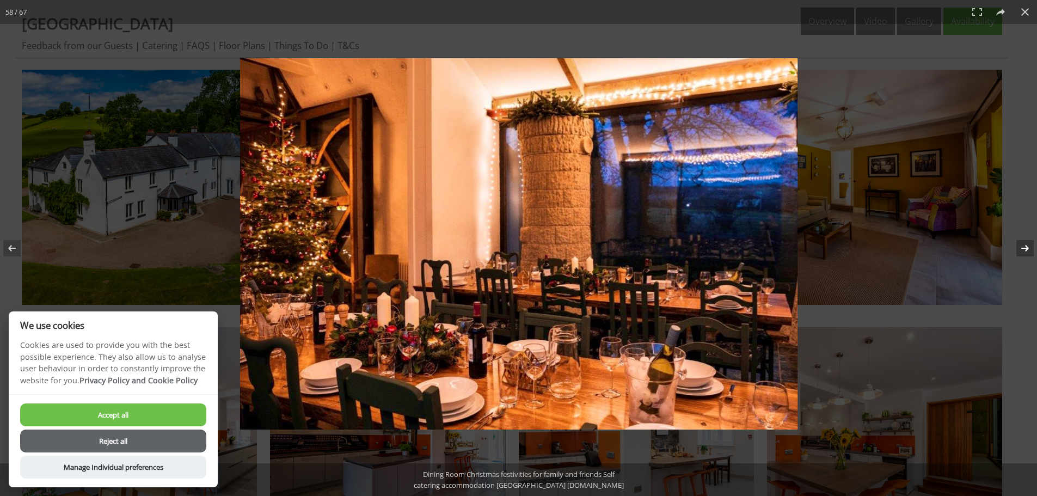
click at [1021, 244] on button at bounding box center [1018, 248] width 38 height 54
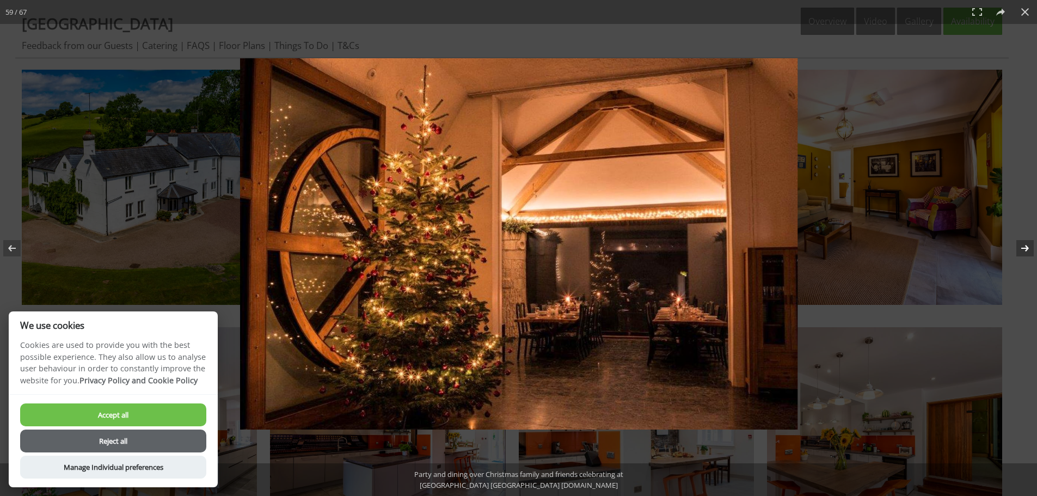
click at [1021, 244] on button at bounding box center [1018, 248] width 38 height 54
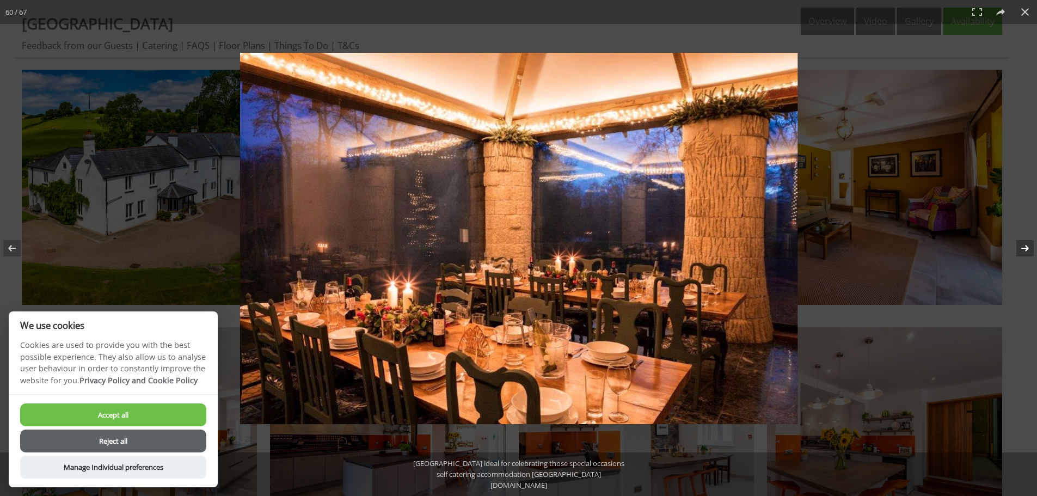
click at [1021, 244] on button at bounding box center [1018, 248] width 38 height 54
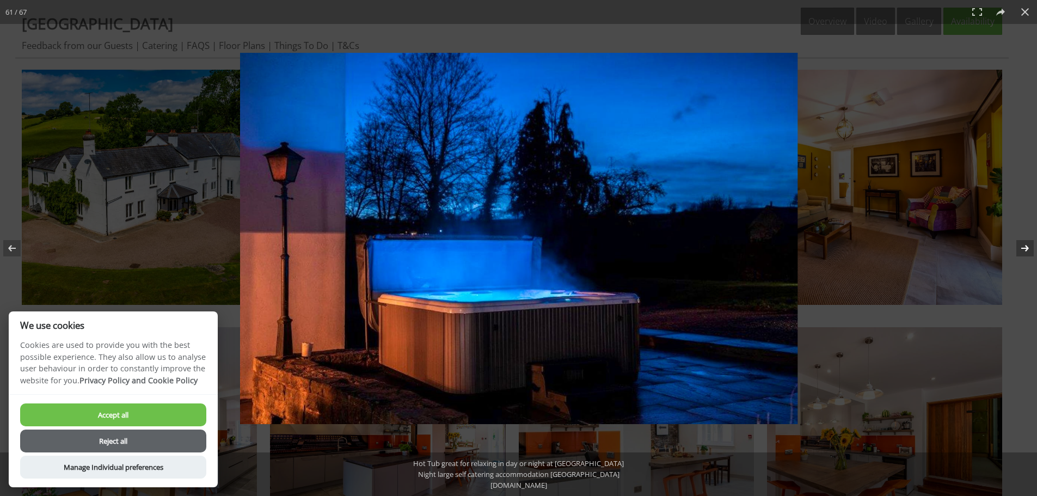
click at [1021, 244] on button at bounding box center [1018, 248] width 38 height 54
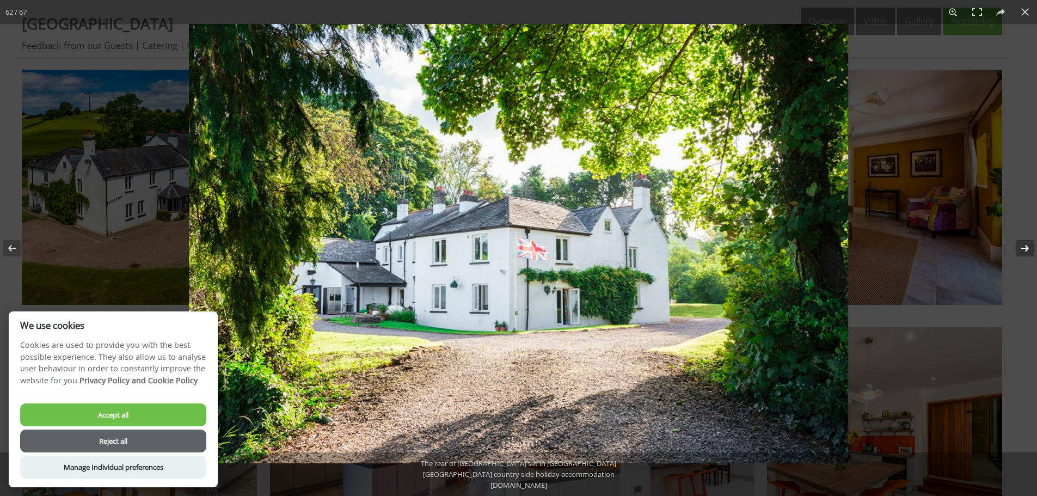
click at [1021, 243] on button at bounding box center [1018, 248] width 38 height 54
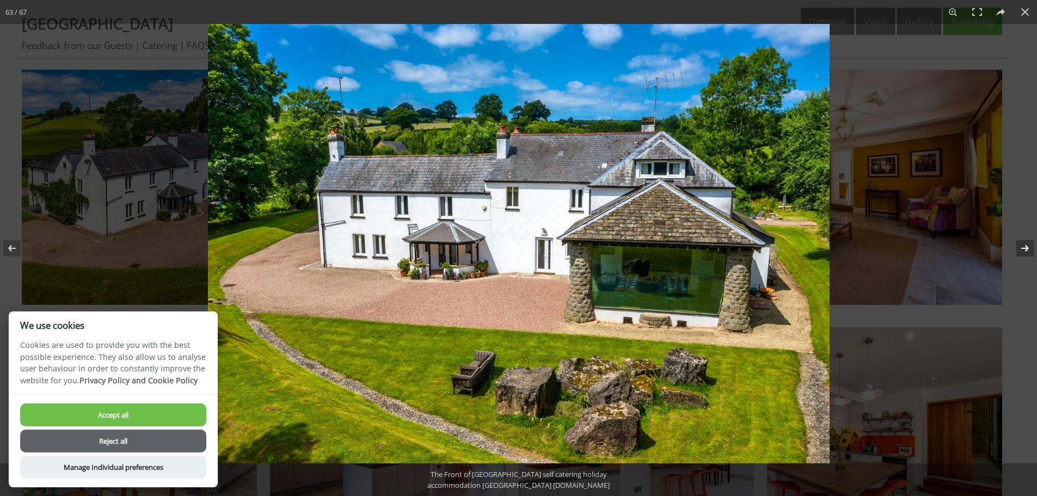
click at [1021, 243] on button at bounding box center [1018, 248] width 38 height 54
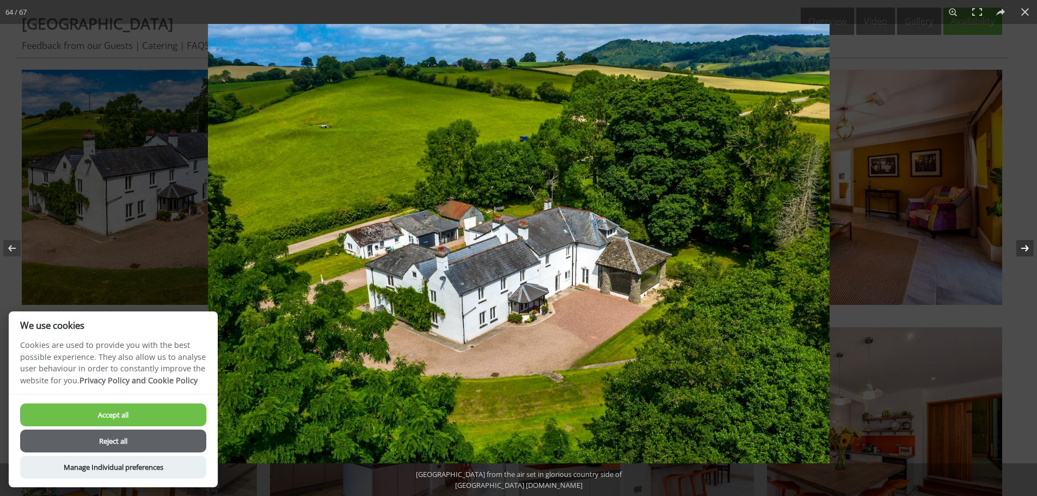
click at [1021, 243] on button at bounding box center [1018, 248] width 38 height 54
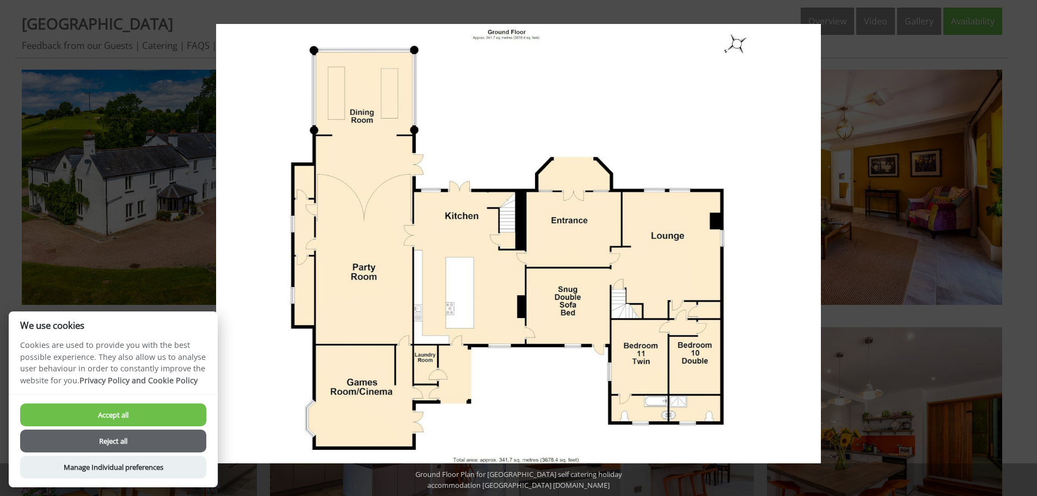
click at [1021, 243] on button at bounding box center [1018, 248] width 38 height 54
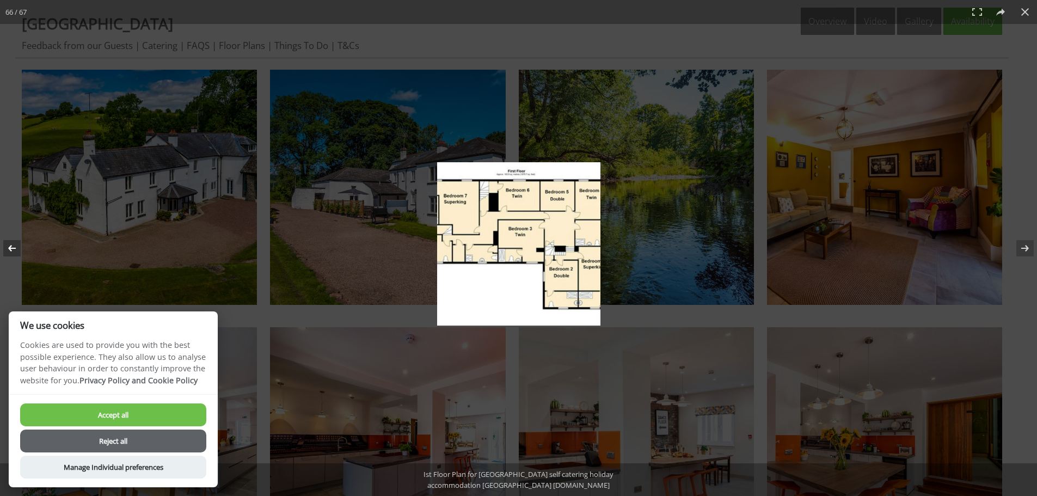
click at [6, 247] on button at bounding box center [19, 248] width 38 height 54
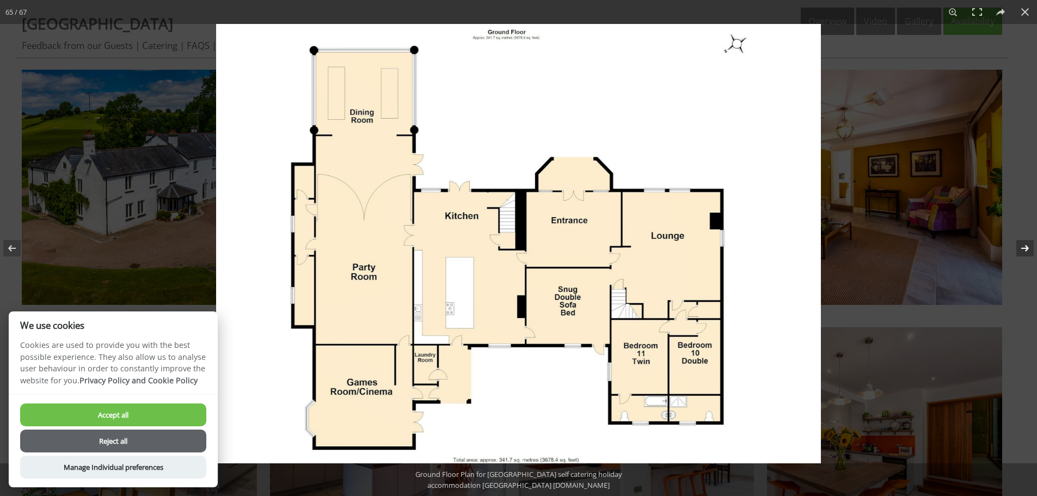
click at [1028, 245] on button at bounding box center [1018, 248] width 38 height 54
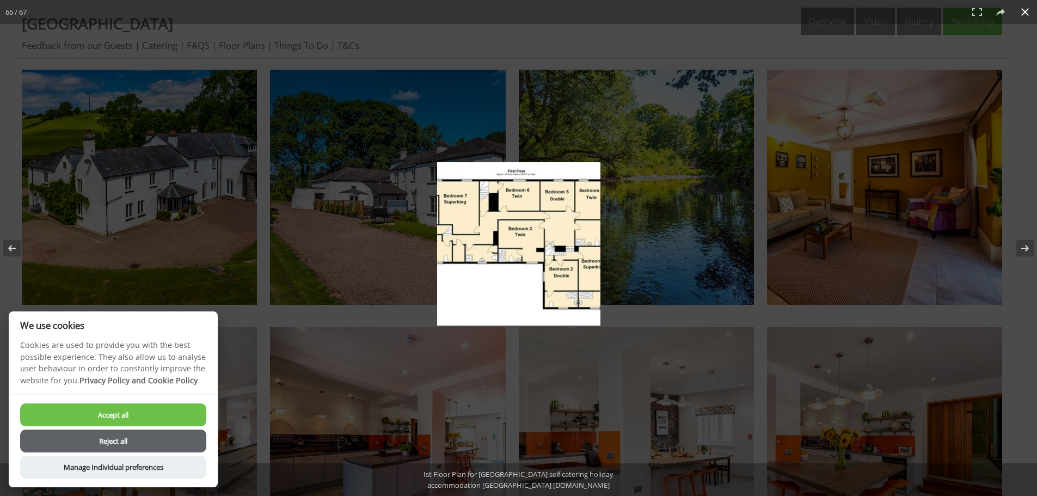
click at [1023, 9] on button at bounding box center [1025, 12] width 24 height 24
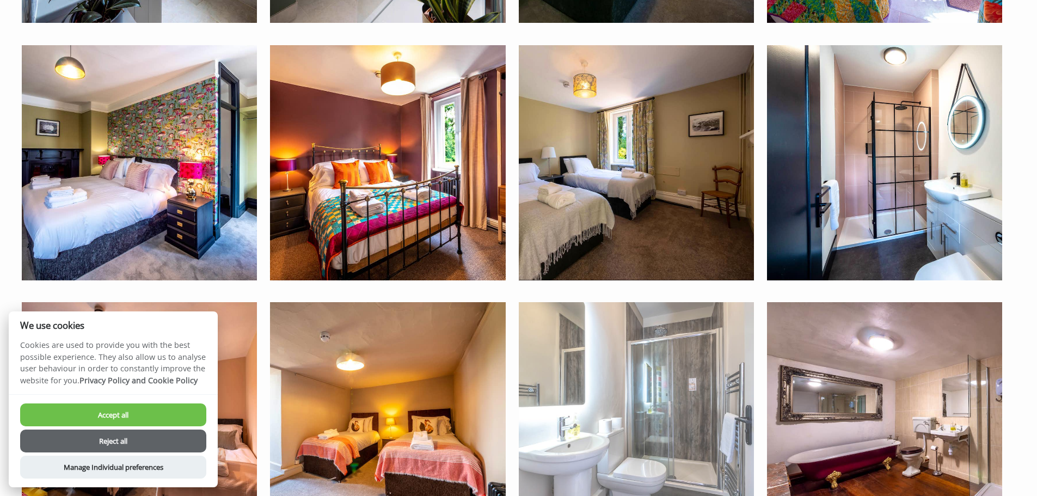
scroll to position [2503, 0]
